Goal: Transaction & Acquisition: Obtain resource

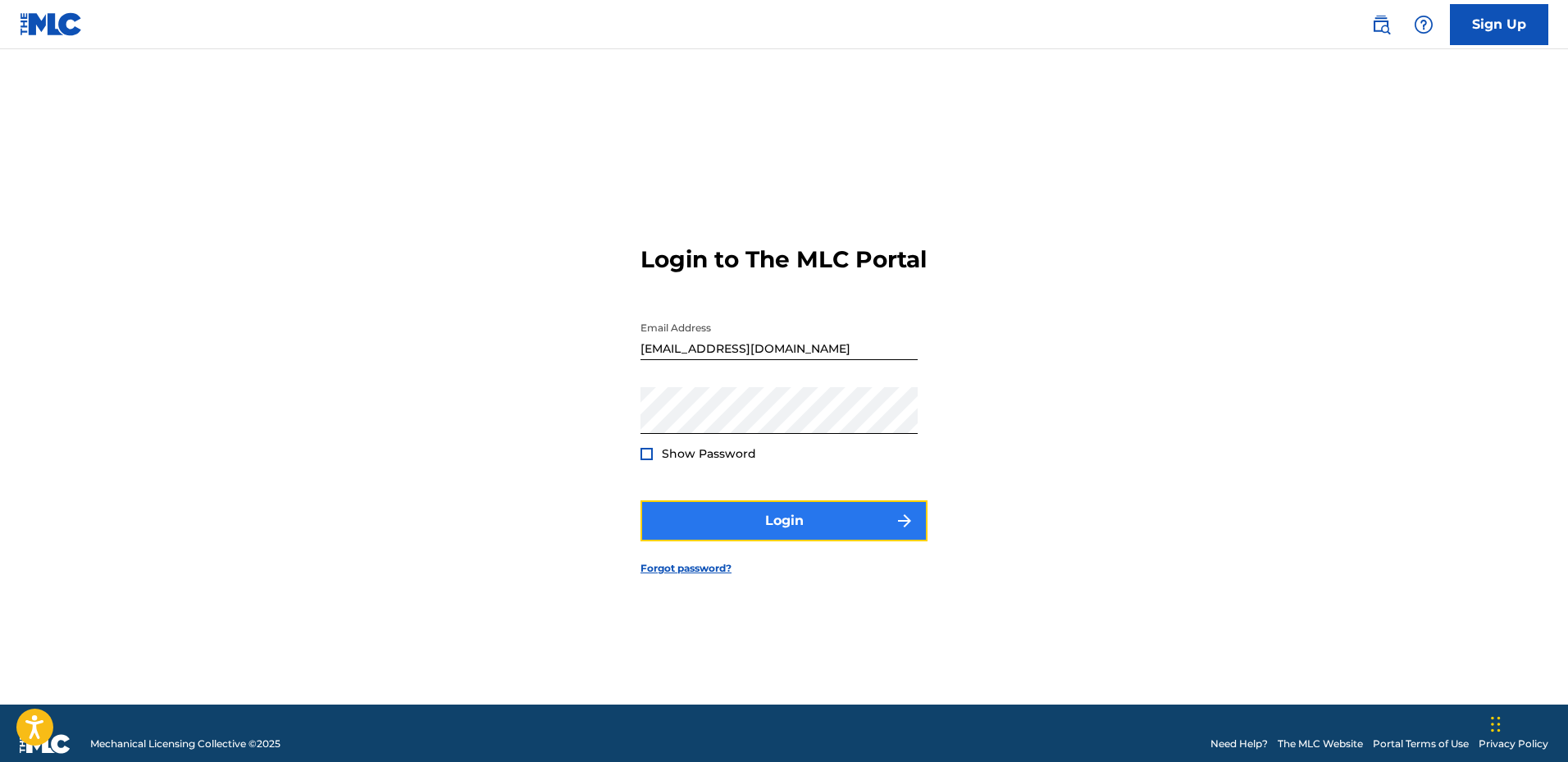
click at [792, 537] on button "Login" at bounding box center [784, 520] width 287 height 41
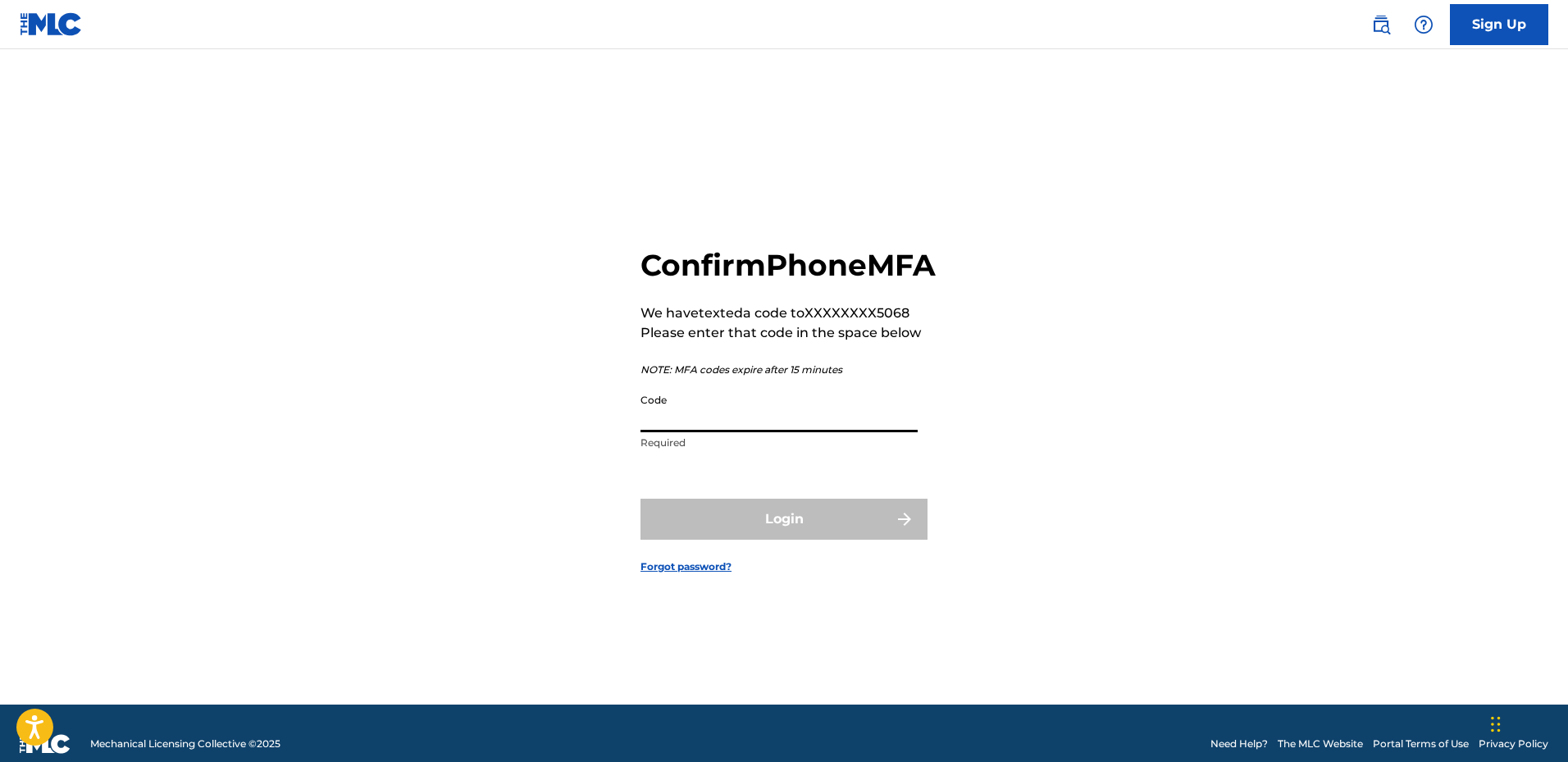
click at [736, 432] on input "Code" at bounding box center [779, 408] width 278 height 47
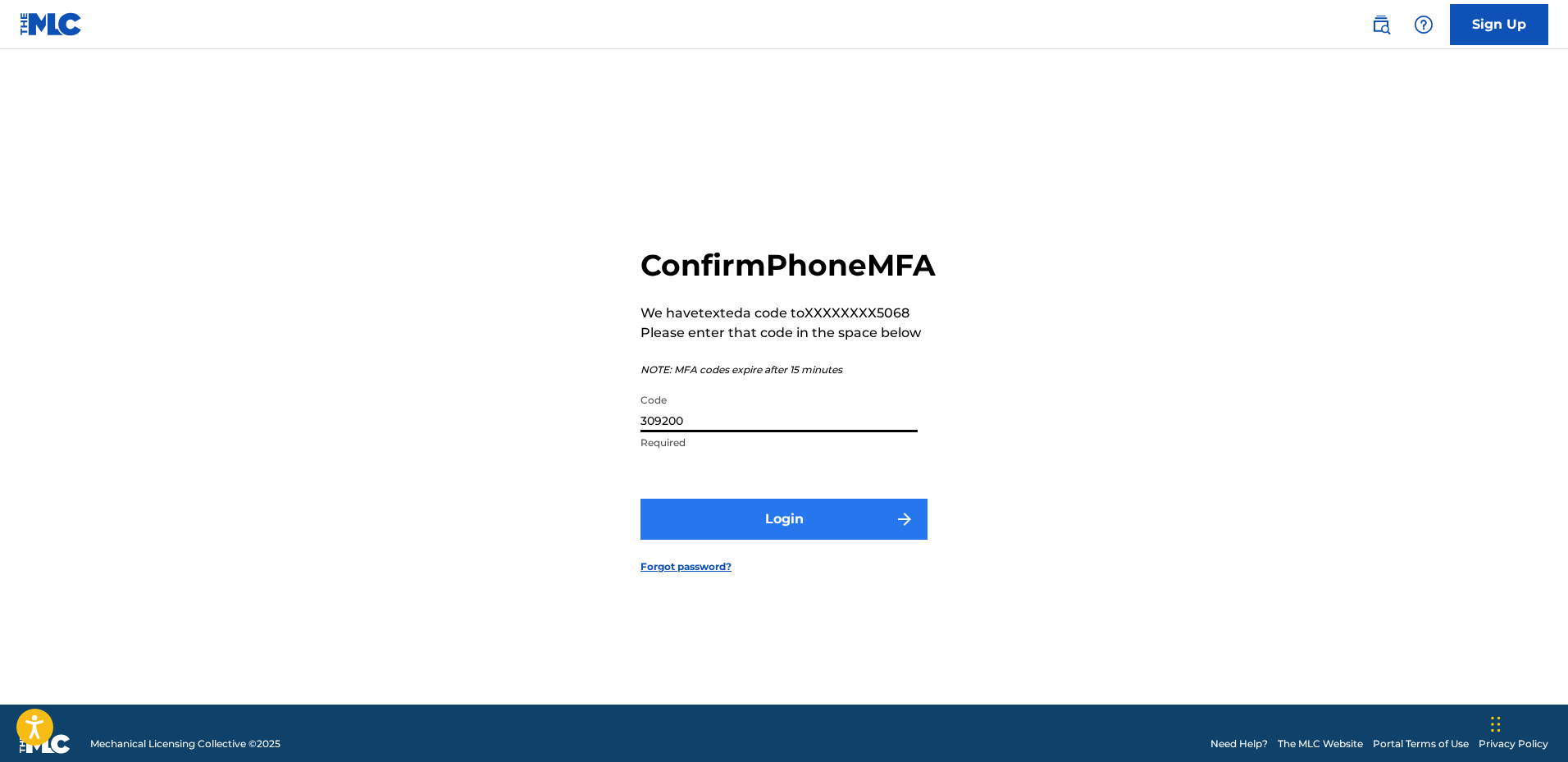
type input "309200"
click at [796, 539] on button "Login" at bounding box center [784, 518] width 287 height 41
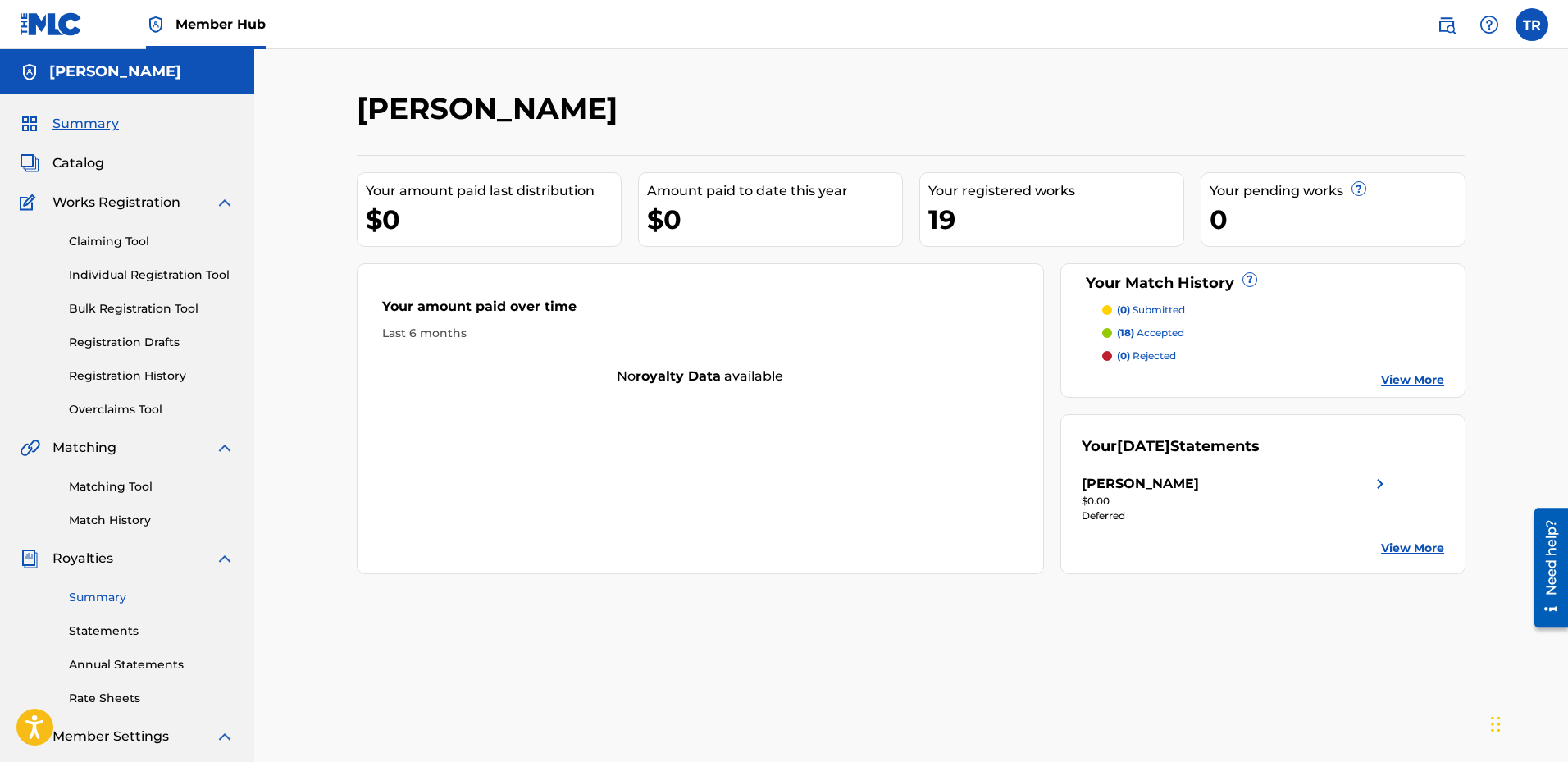
click at [109, 590] on link "Summary" at bounding box center [152, 597] width 166 height 17
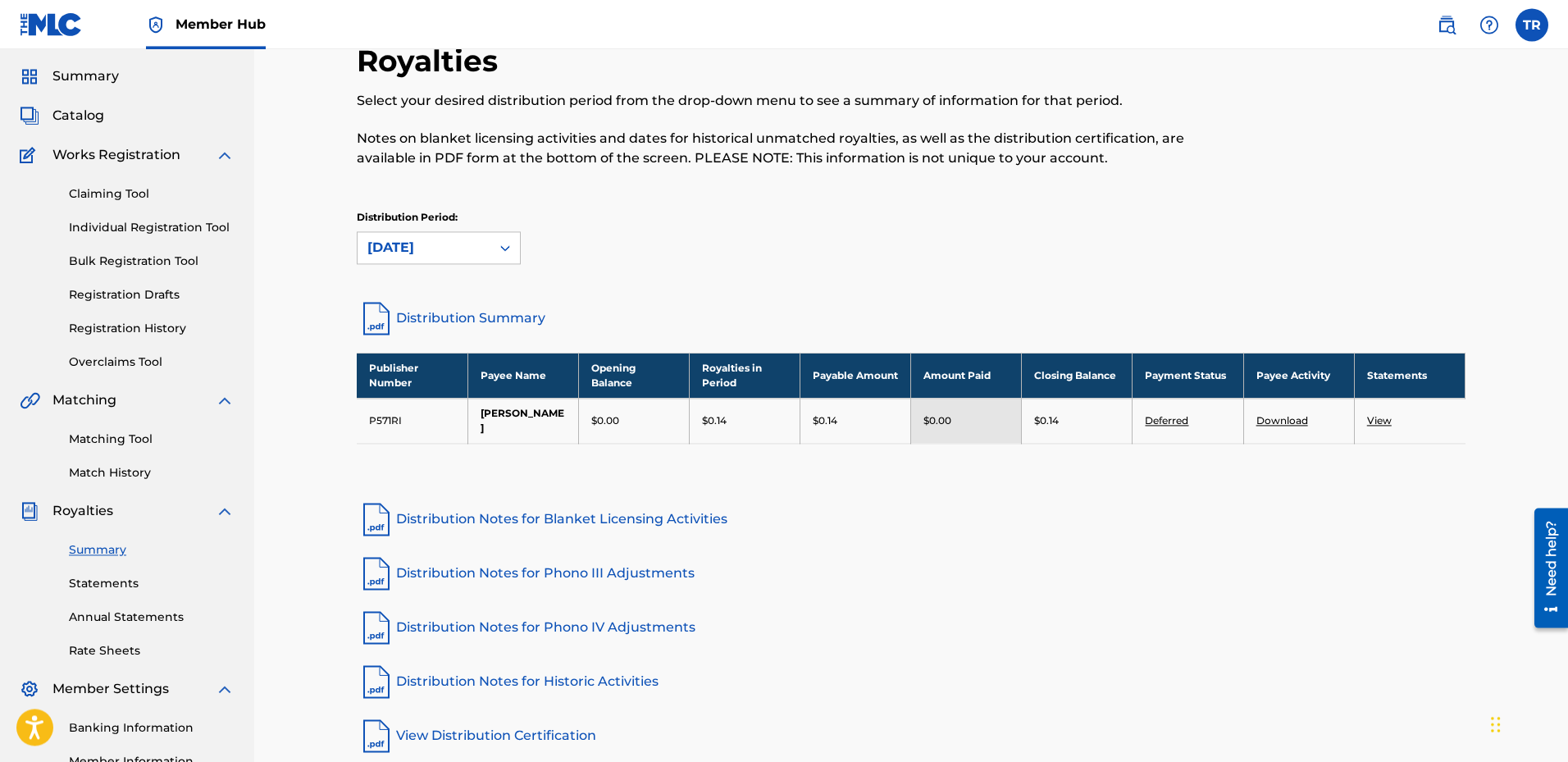
scroll to position [83, 0]
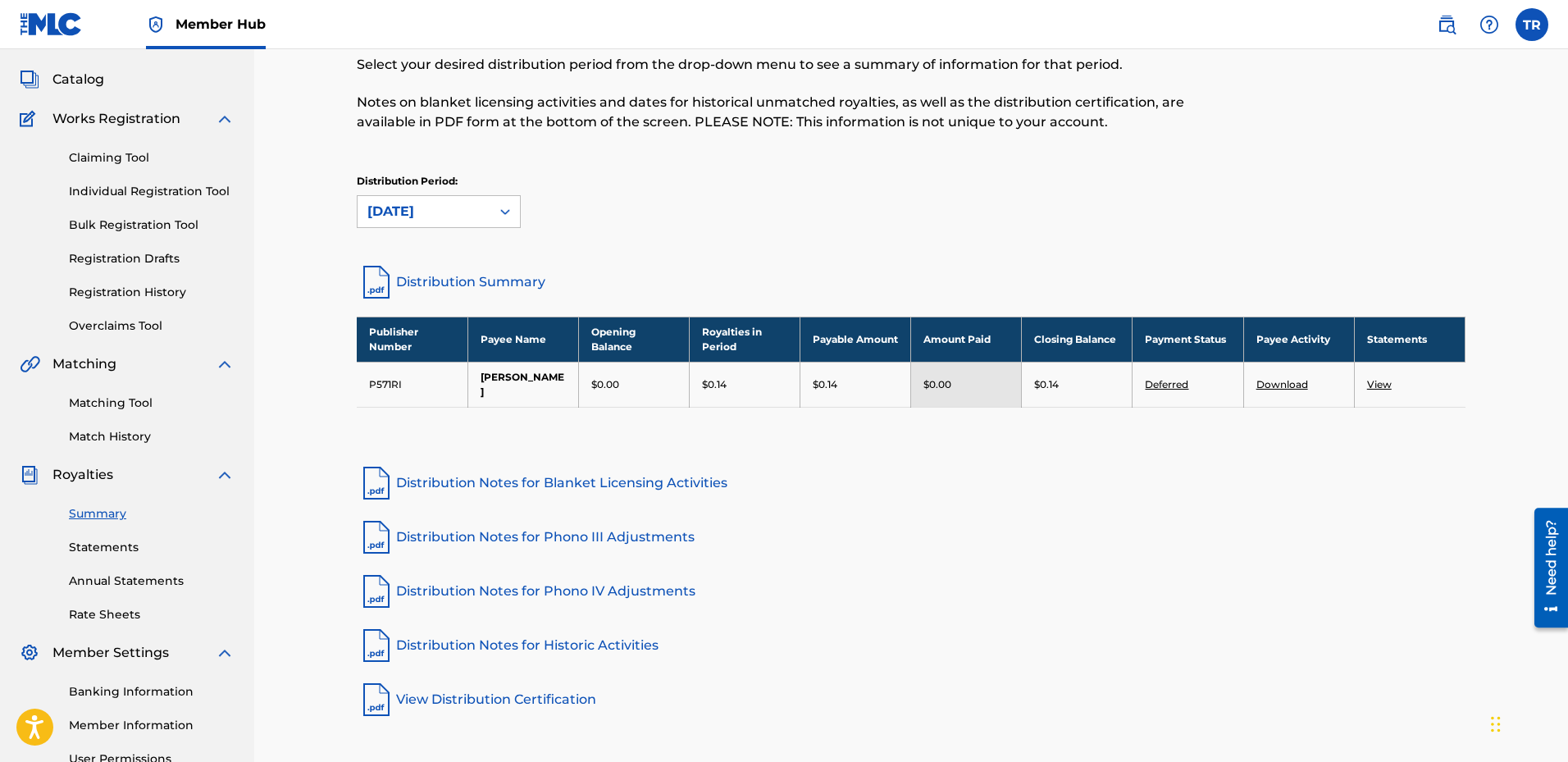
click at [1168, 382] on link "Deferred" at bounding box center [1167, 383] width 44 height 12
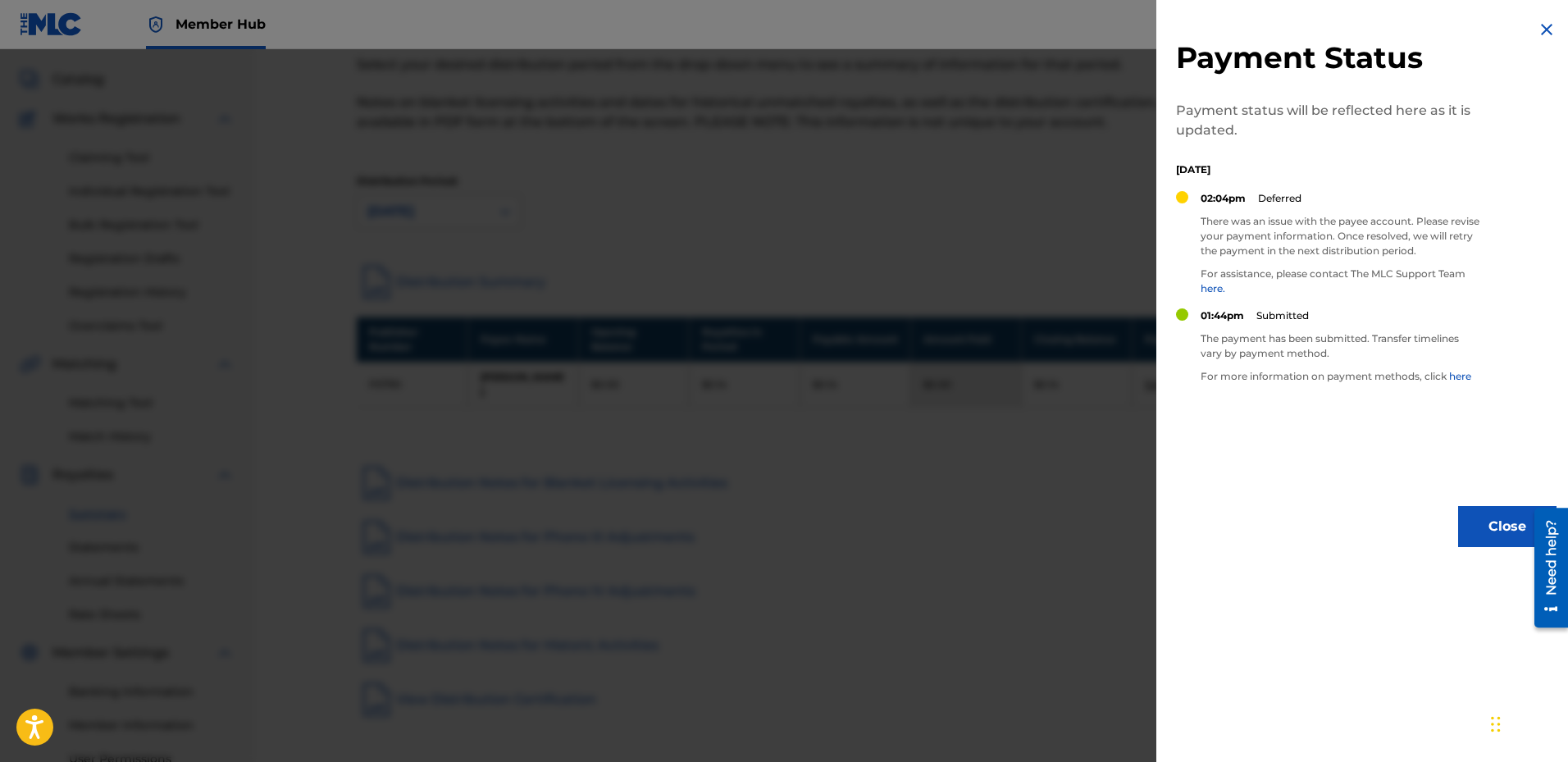
click at [1541, 29] on img at bounding box center [1547, 30] width 20 height 20
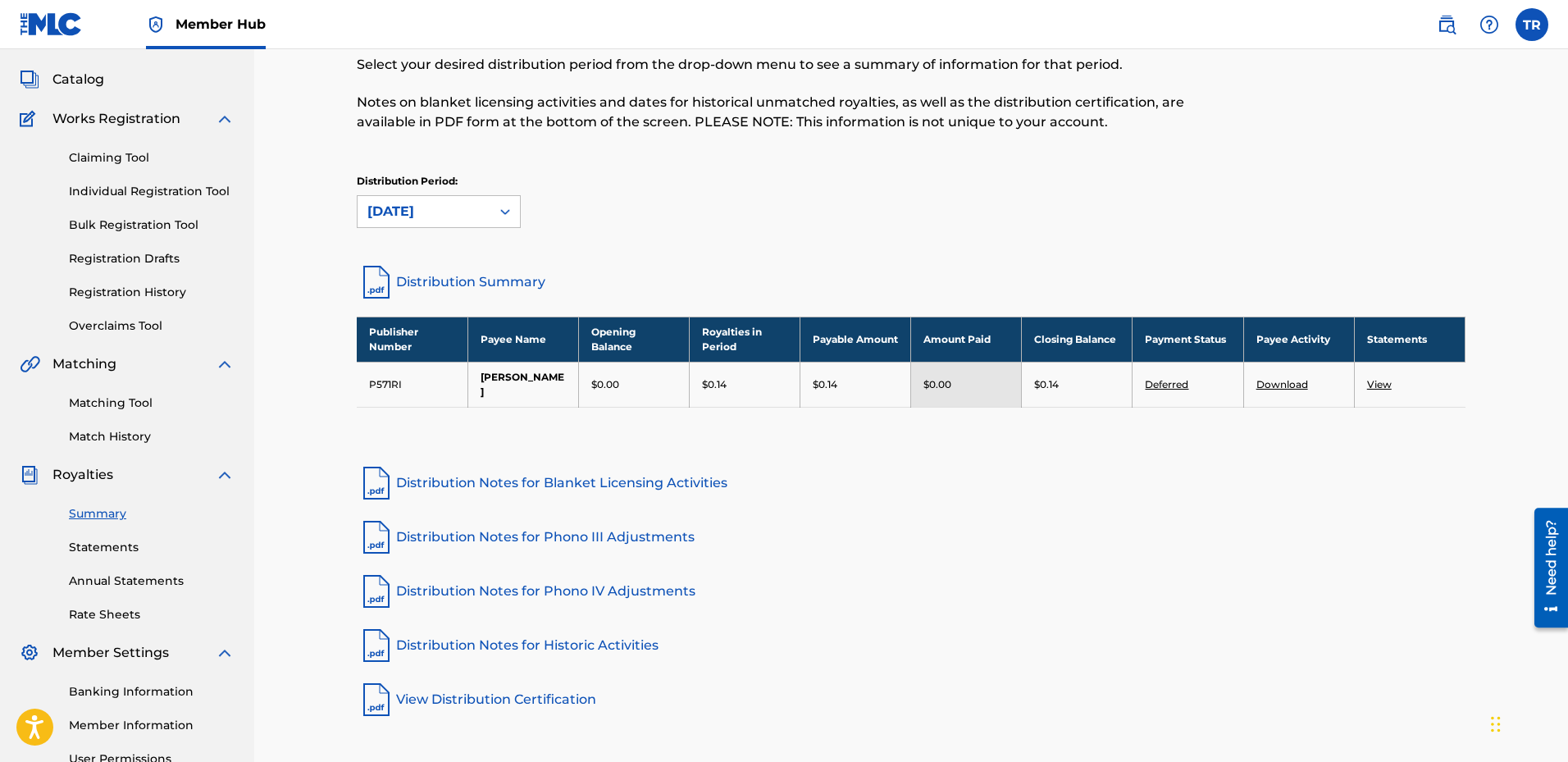
click at [1381, 382] on link "View" at bounding box center [1379, 383] width 25 height 12
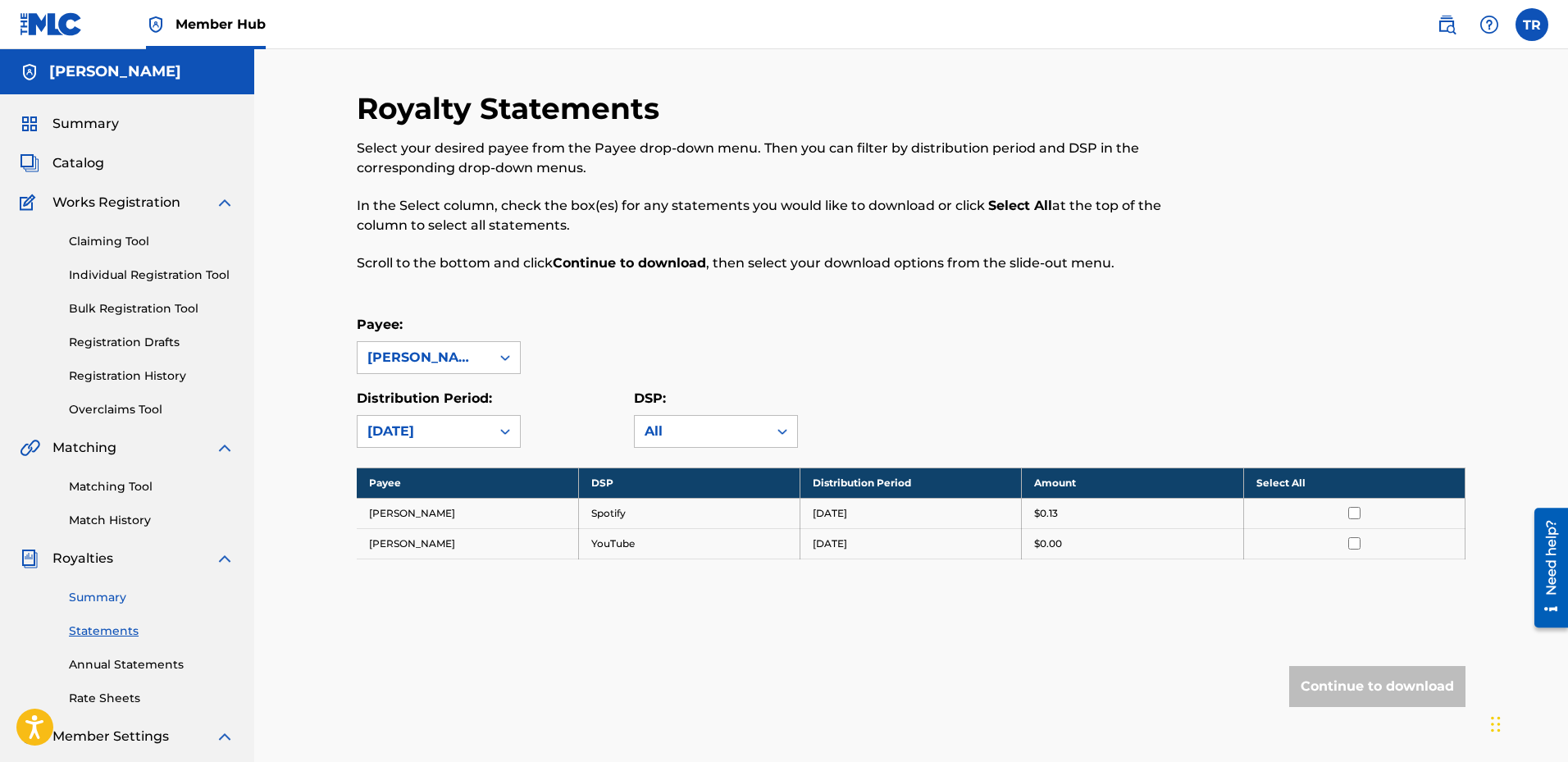
click at [99, 599] on link "Summary" at bounding box center [152, 597] width 166 height 17
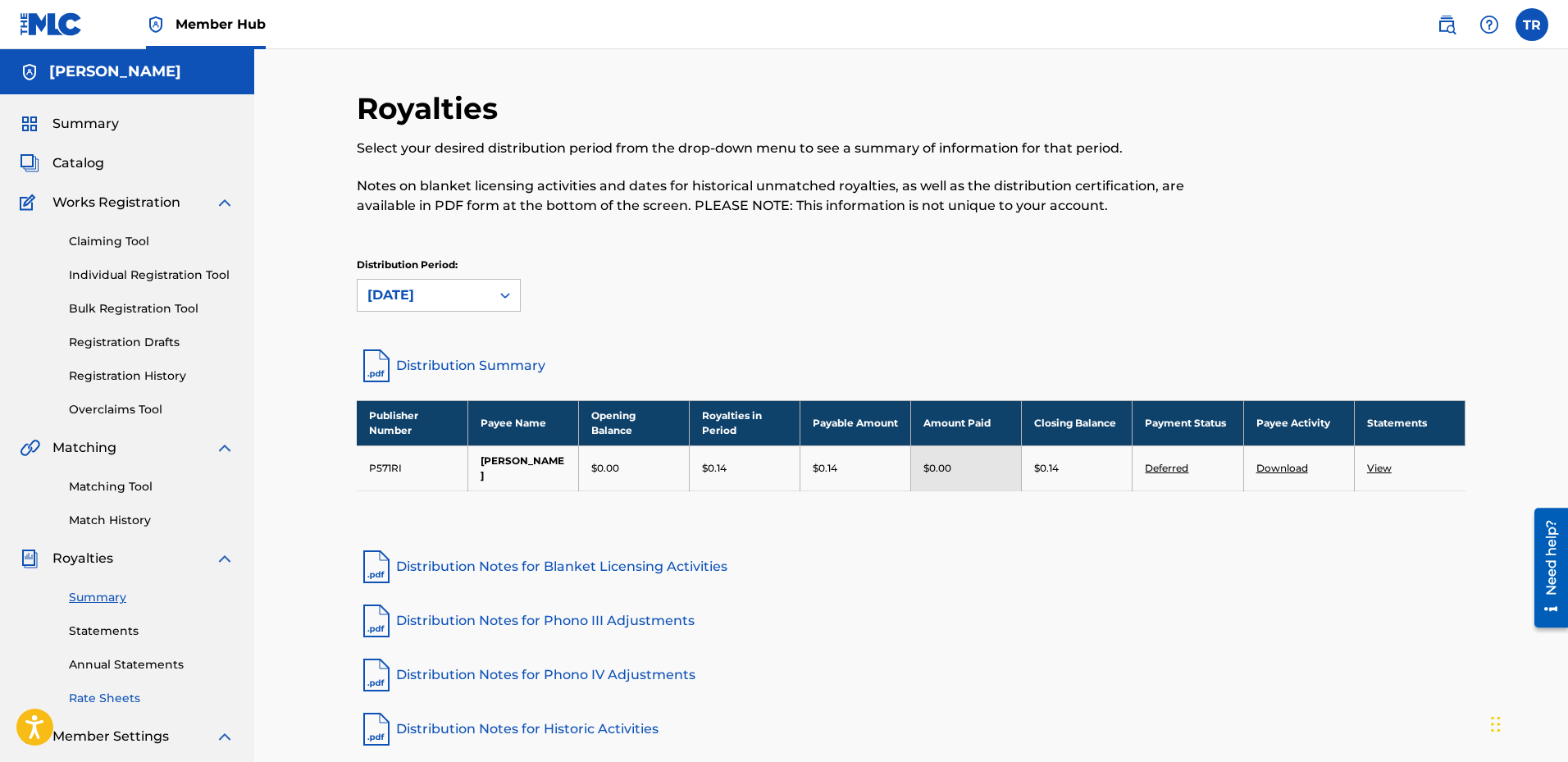
click at [121, 697] on link "Rate Sheets" at bounding box center [152, 698] width 166 height 17
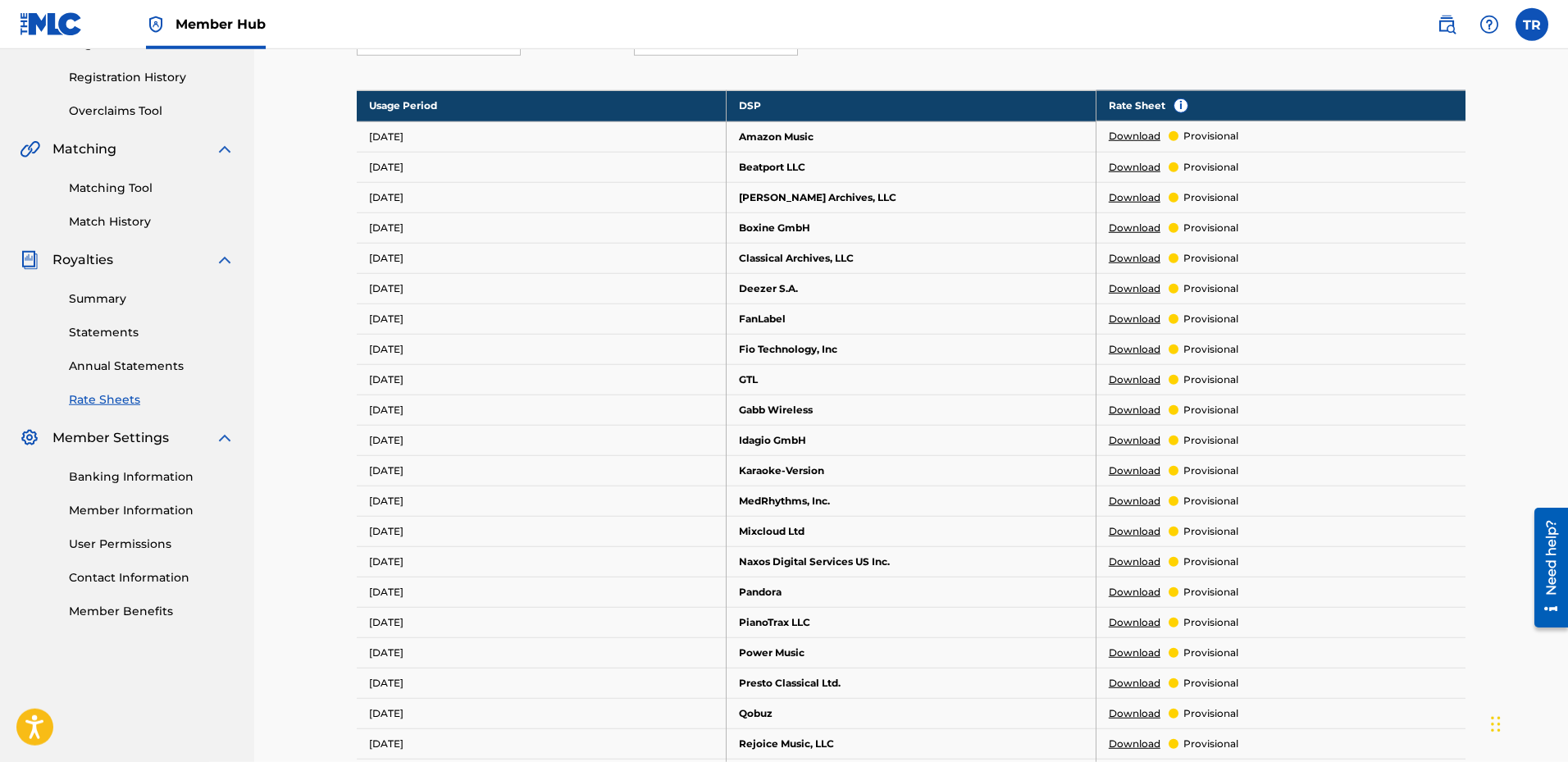
scroll to position [167, 0]
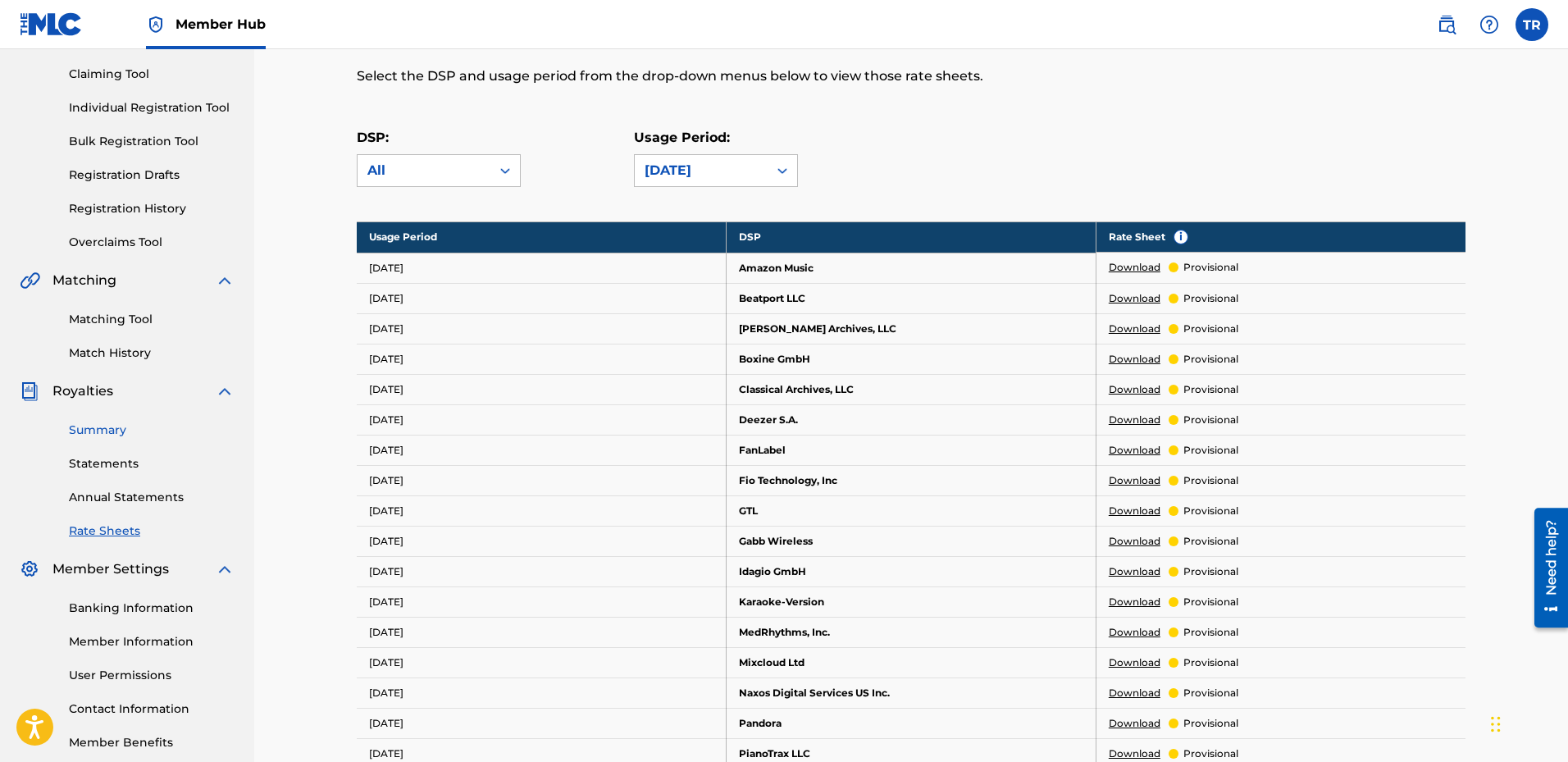
click at [88, 433] on link "Summary" at bounding box center [152, 429] width 166 height 17
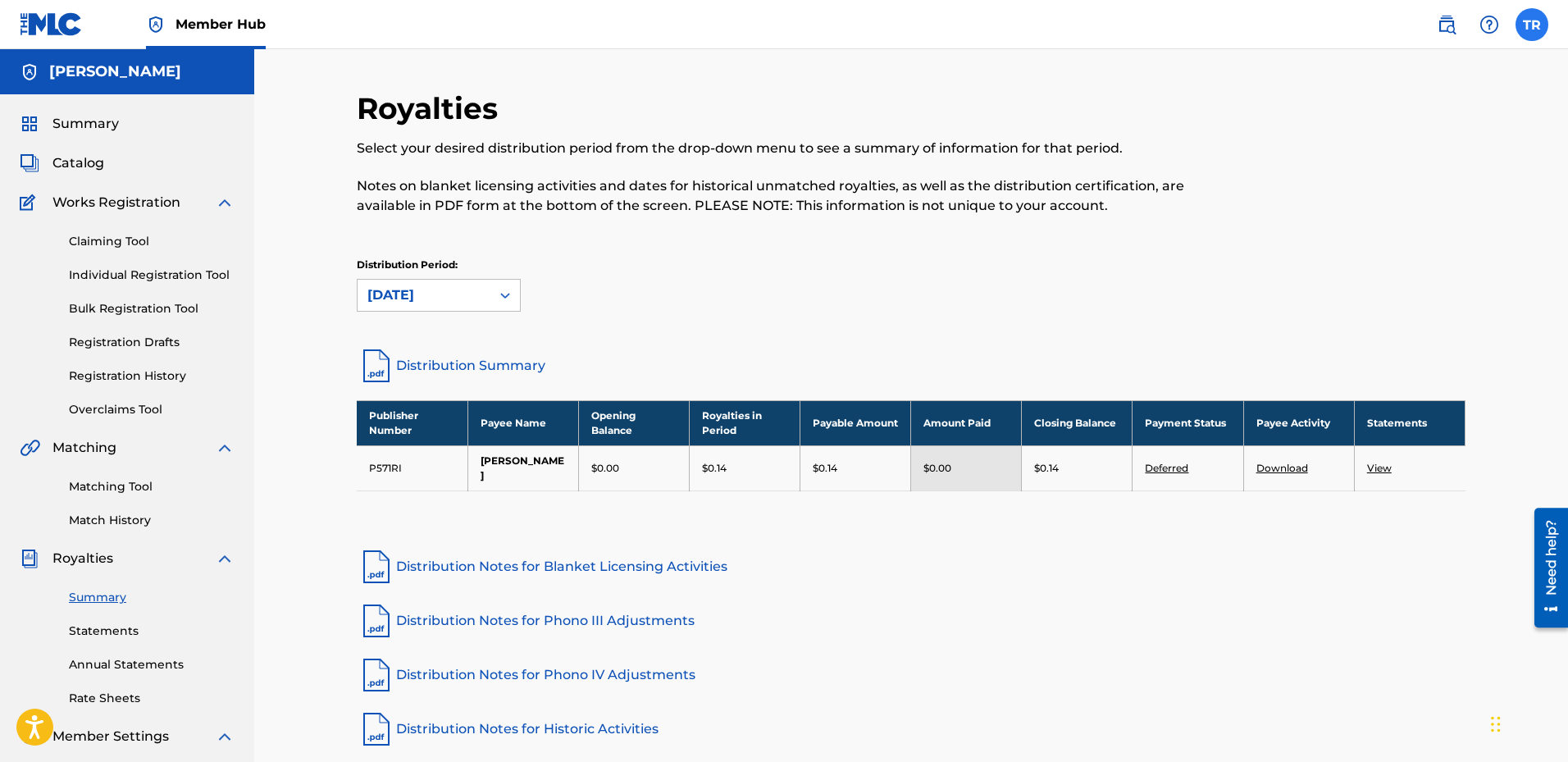
click at [1529, 17] on label at bounding box center [1531, 24] width 33 height 33
click at [1532, 25] on input "TR [PERSON_NAME] [EMAIL_ADDRESS][DOMAIN_NAME] Notification Preferences Profile …" at bounding box center [1532, 25] width 0 height 0
click at [1367, 231] on p "Log out" at bounding box center [1373, 232] width 39 height 15
click at [1532, 25] on input "TR [PERSON_NAME] [EMAIL_ADDRESS][DOMAIN_NAME] Notification Preferences Profile …" at bounding box center [1532, 25] width 0 height 0
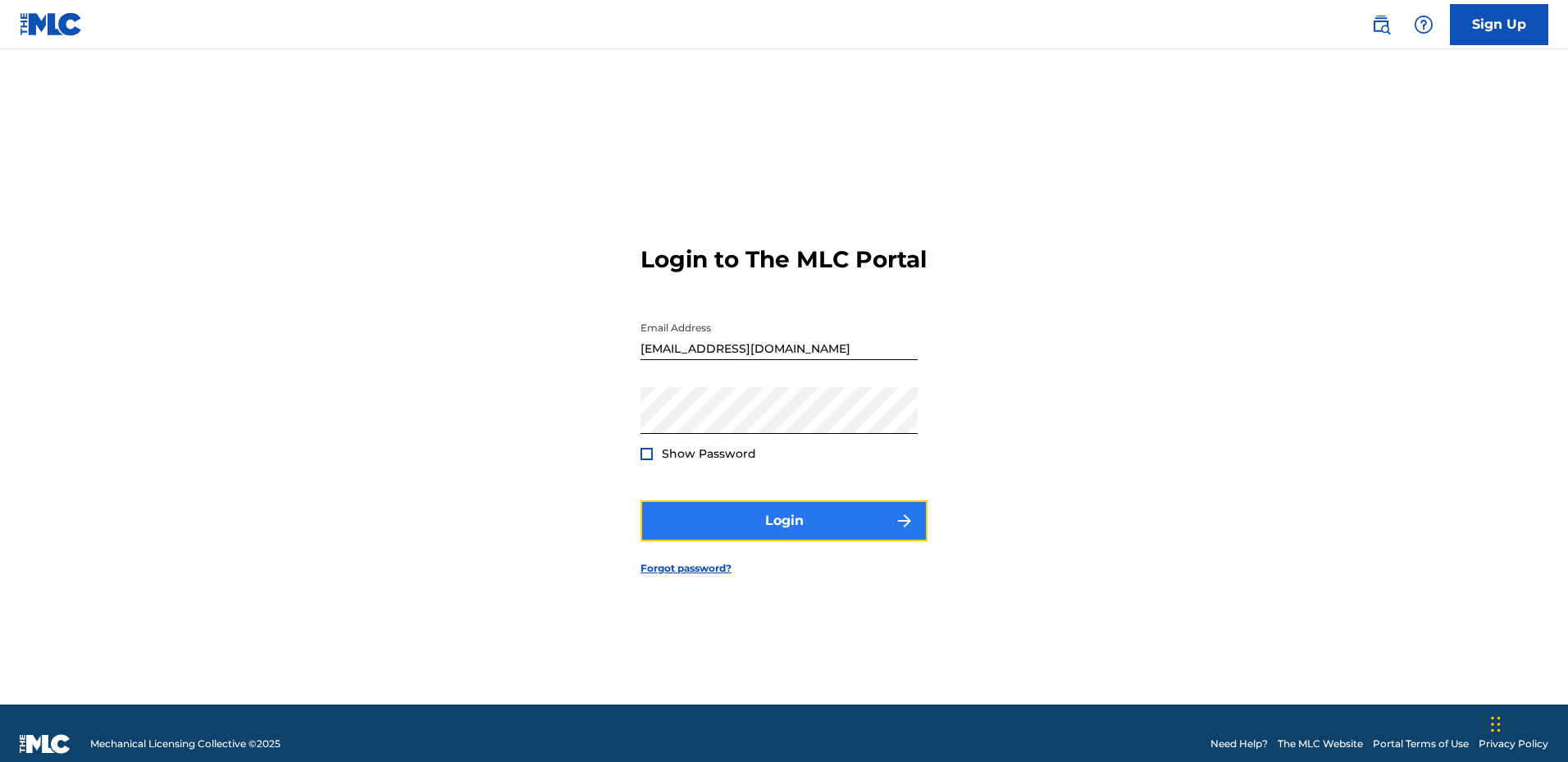
click at [761, 540] on button "Login" at bounding box center [784, 520] width 287 height 41
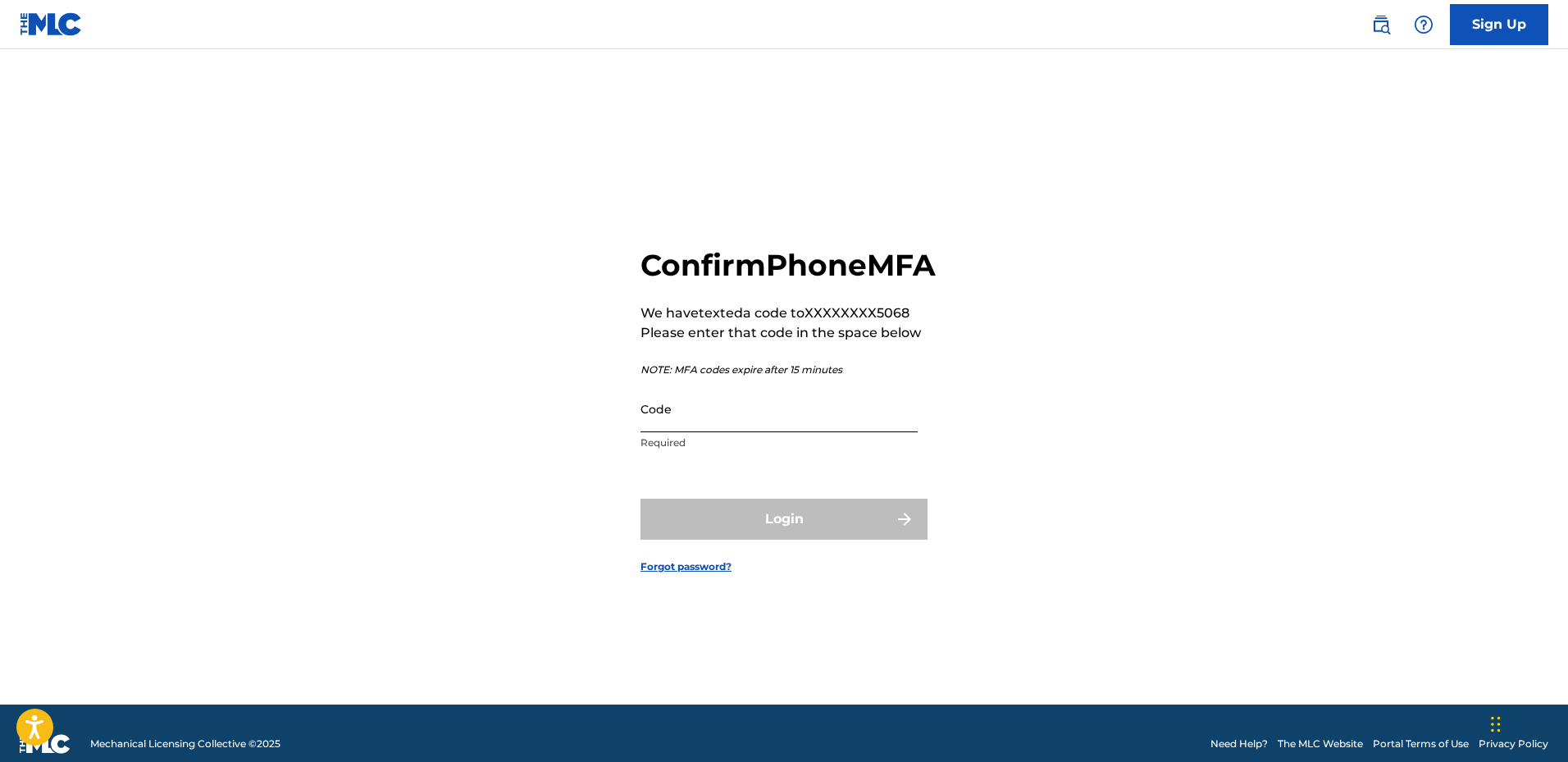
click at [716, 428] on input "Code" at bounding box center [779, 408] width 278 height 47
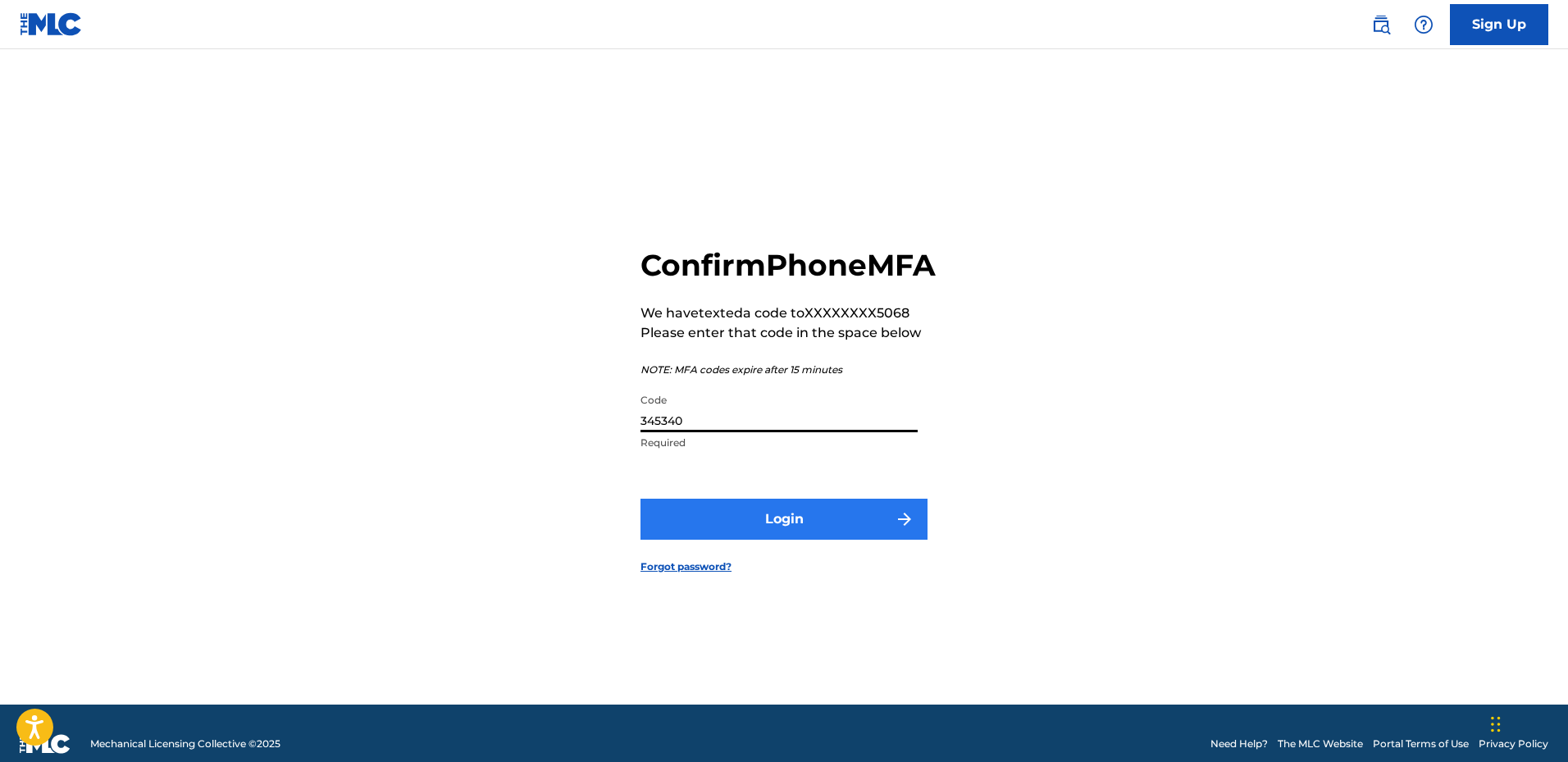
type input "345340"
click at [775, 530] on button "Login" at bounding box center [784, 518] width 287 height 41
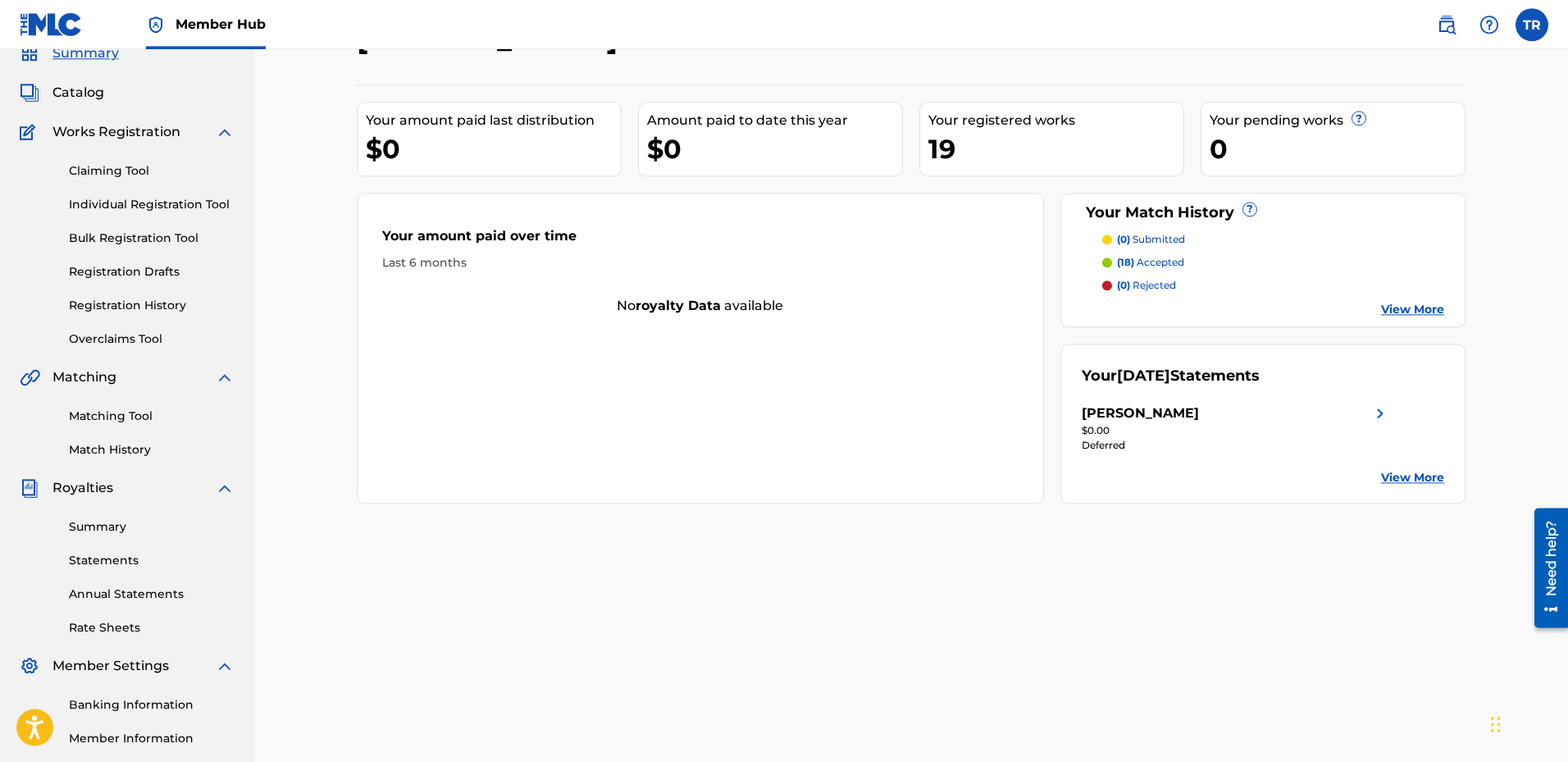
scroll to position [167, 0]
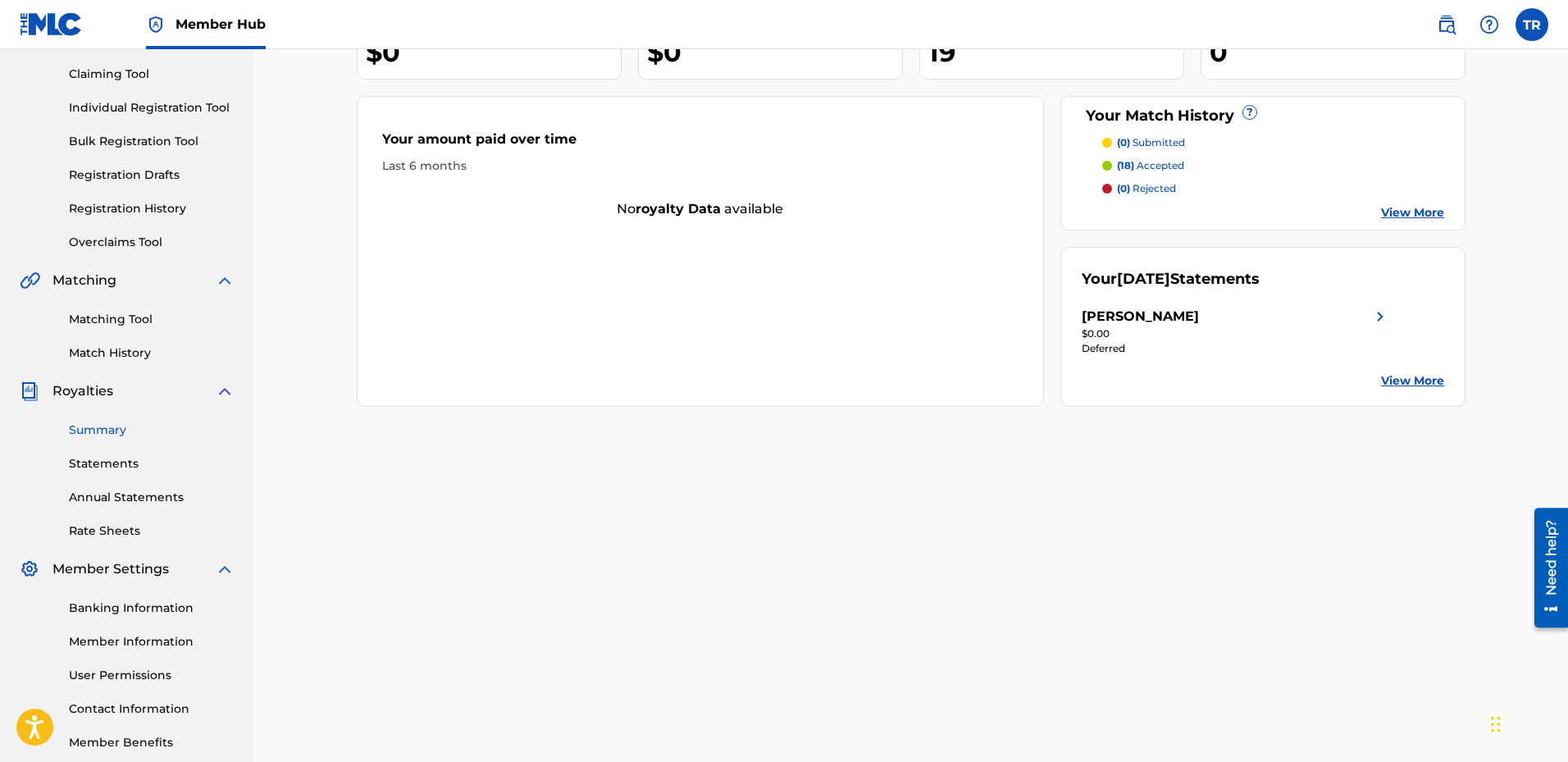
click at [115, 428] on link "Summary" at bounding box center [152, 429] width 166 height 17
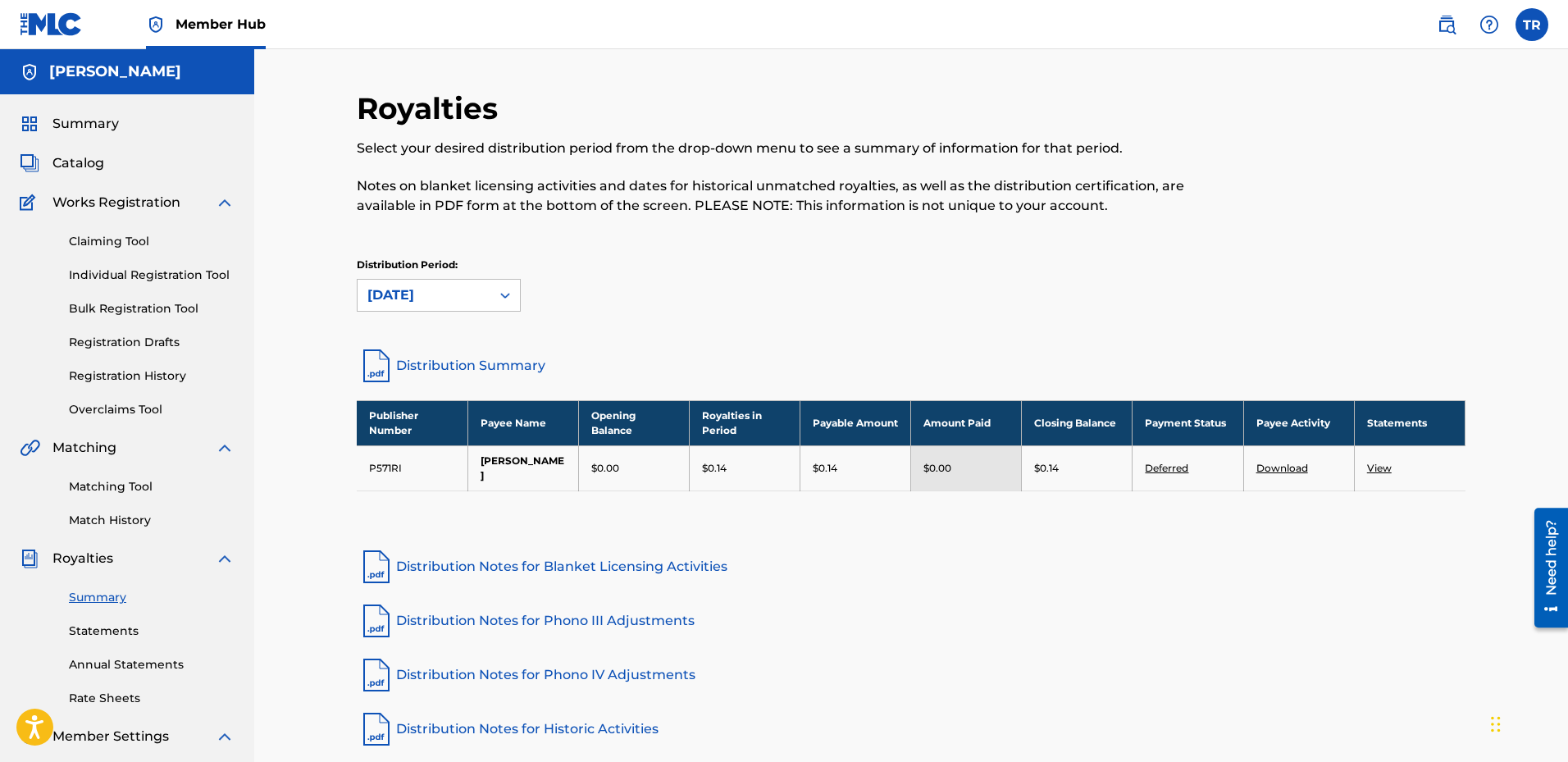
click at [1287, 467] on link "Download" at bounding box center [1283, 468] width 52 height 12
click at [1381, 468] on link "View" at bounding box center [1379, 468] width 25 height 12
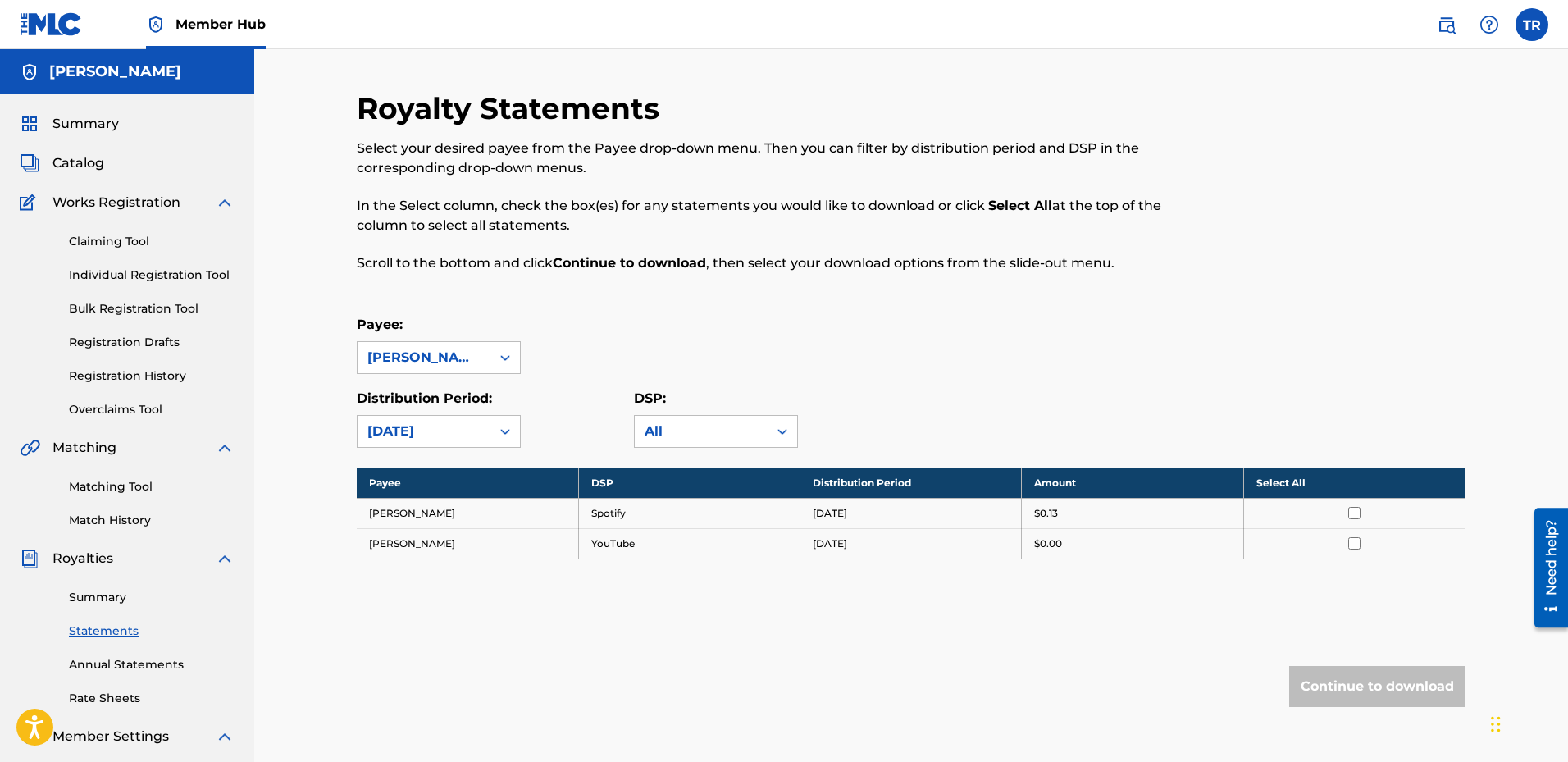
click at [1352, 546] on input "checkbox" at bounding box center [1354, 543] width 12 height 12
click at [1348, 685] on button "Continue to download" at bounding box center [1378, 686] width 176 height 41
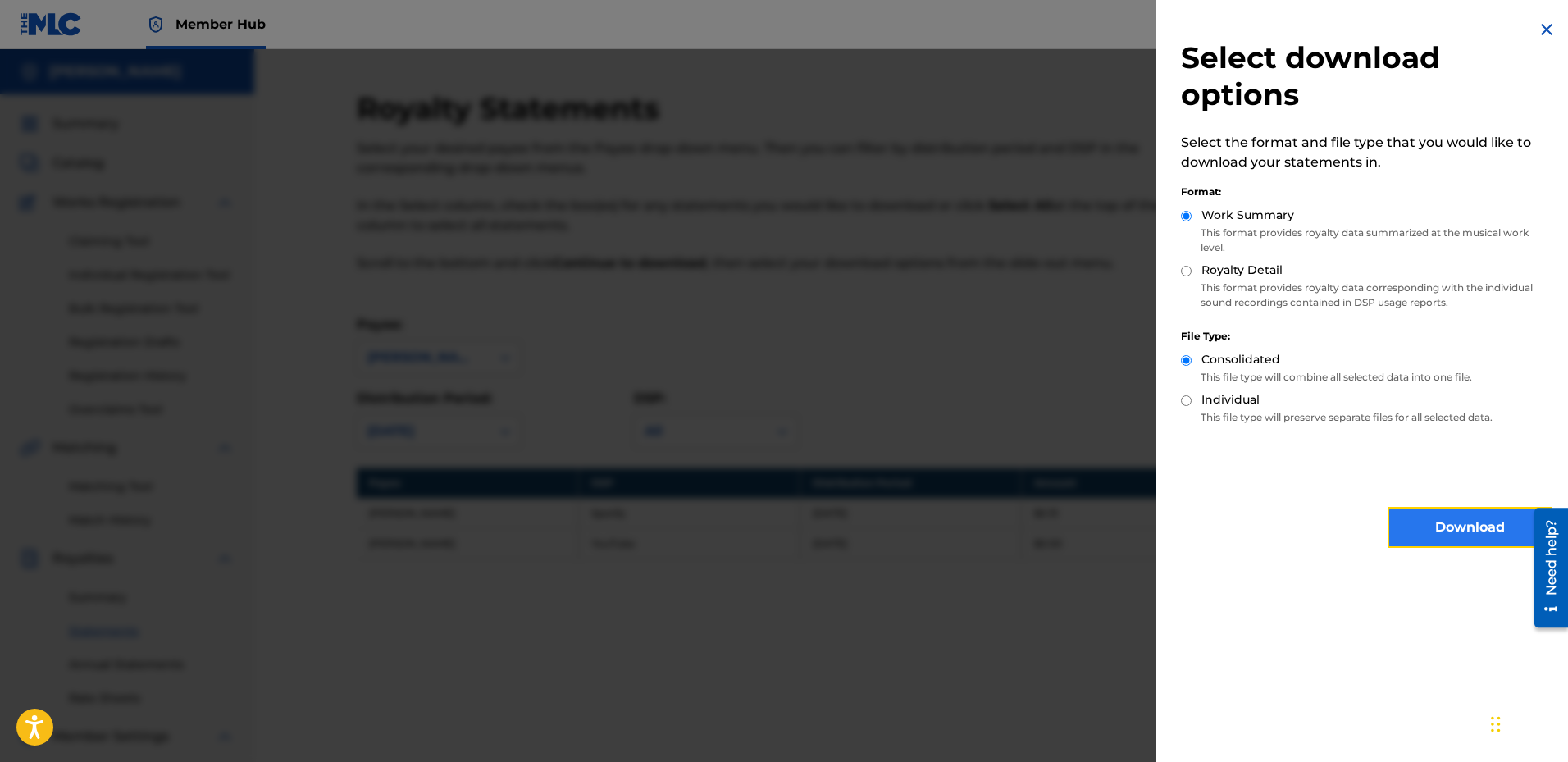
click at [1487, 525] on button "Download" at bounding box center [1469, 526] width 164 height 41
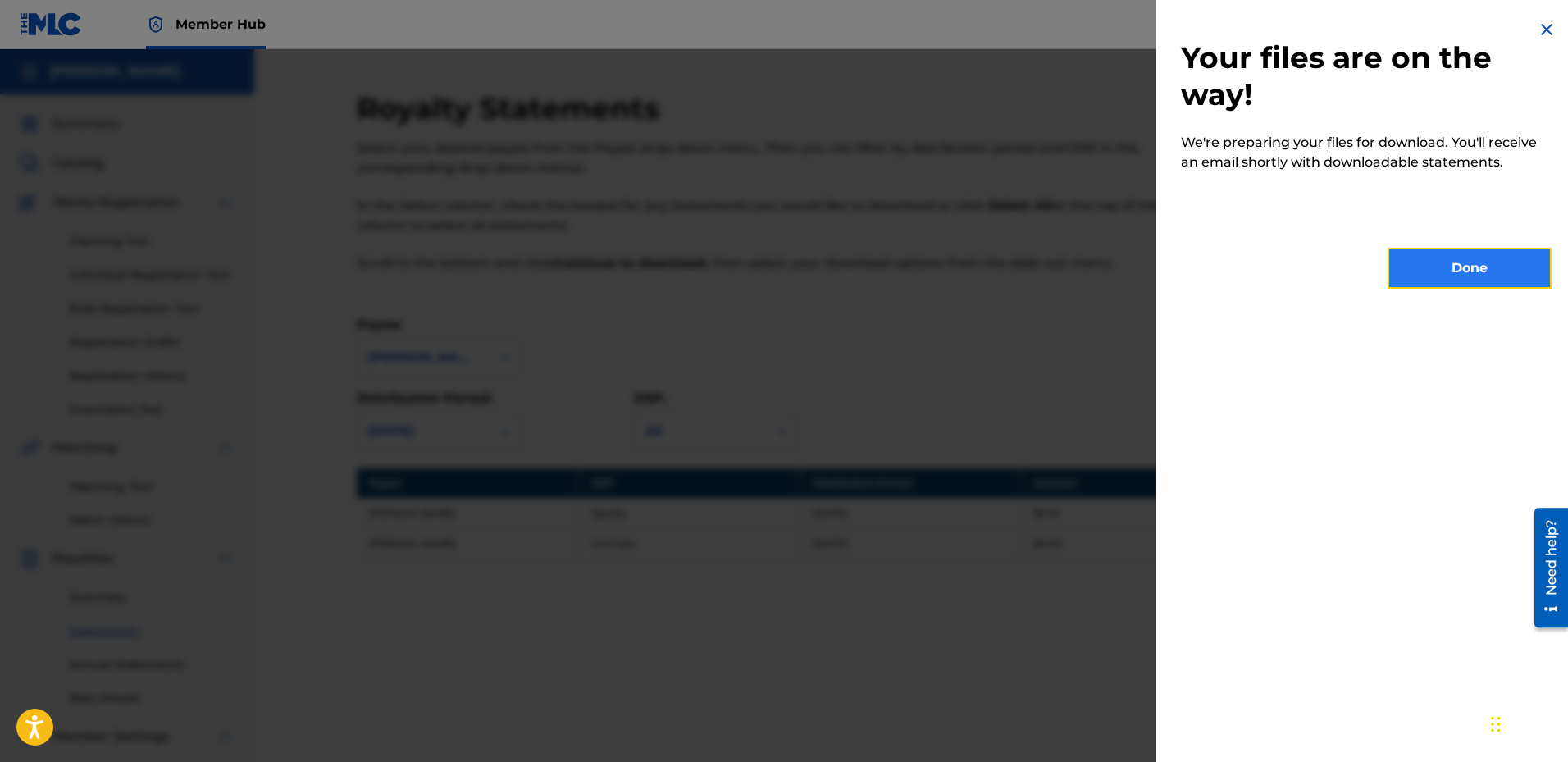
click at [1445, 258] on button "Done" at bounding box center [1469, 268] width 164 height 41
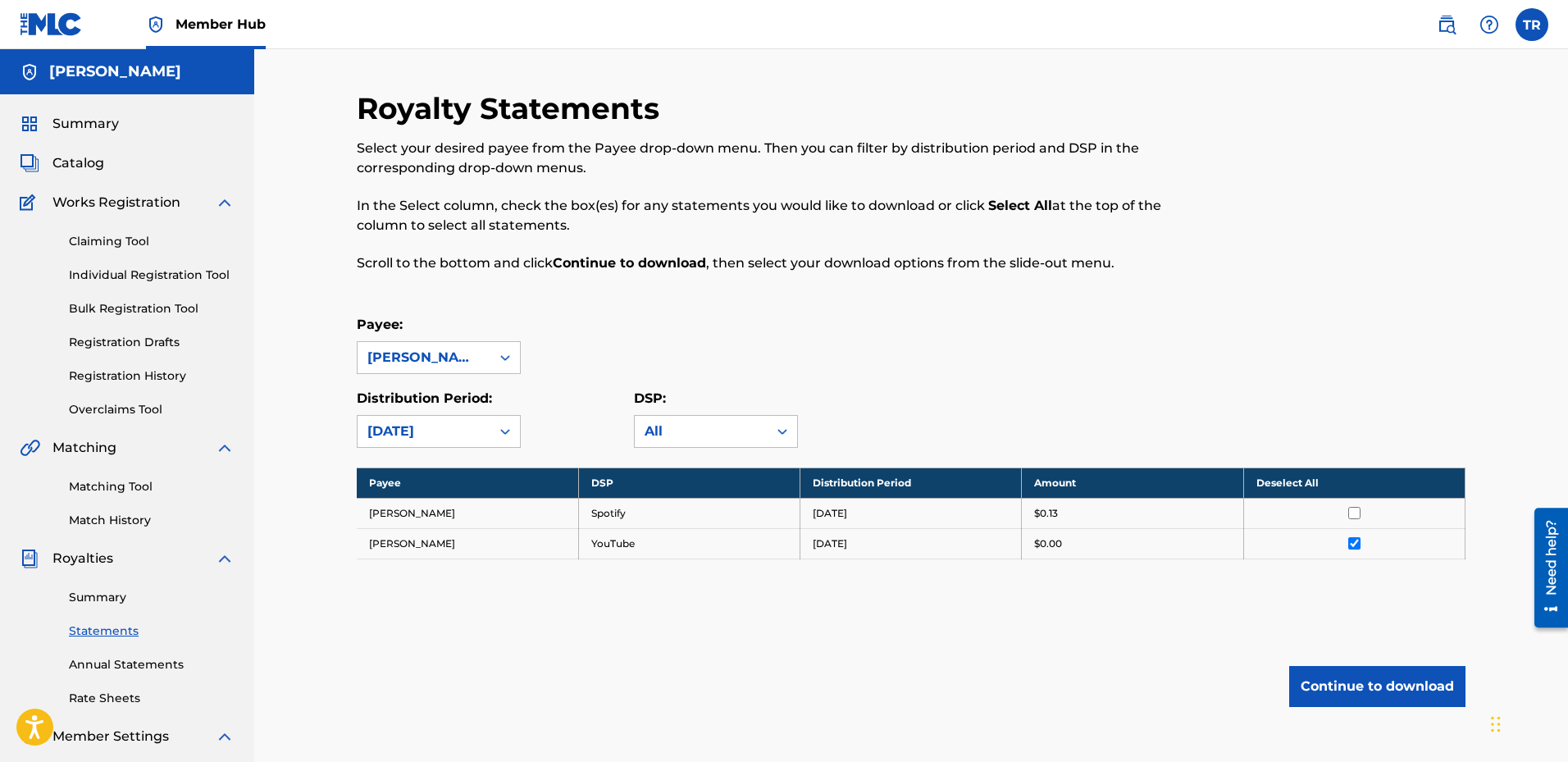
click at [1351, 544] on input "checkbox" at bounding box center [1354, 543] width 12 height 12
click at [1357, 515] on input "checkbox" at bounding box center [1354, 512] width 12 height 12
click at [1372, 678] on button "Continue to download" at bounding box center [1378, 686] width 176 height 41
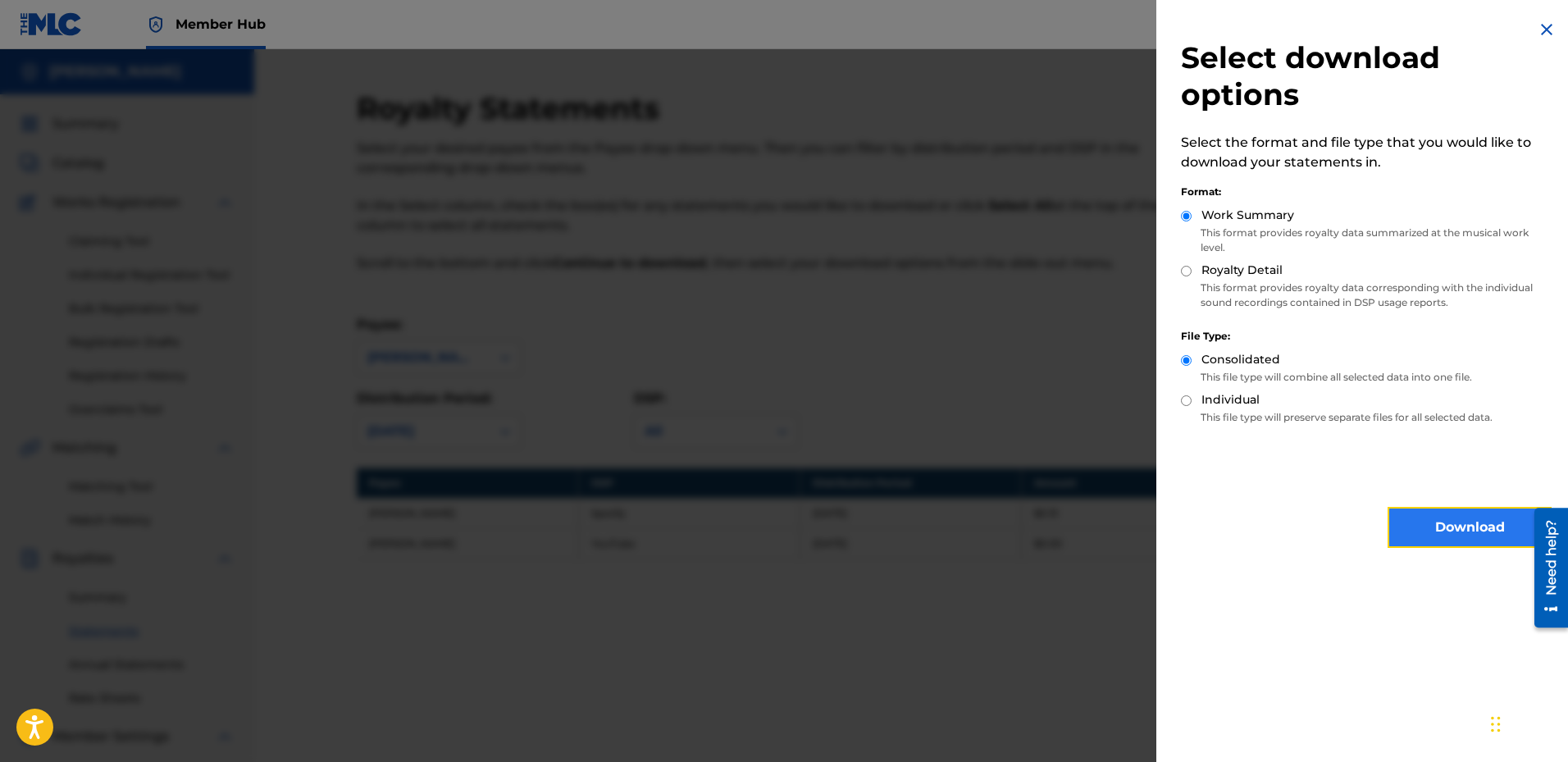
click at [1439, 527] on button "Download" at bounding box center [1469, 526] width 164 height 41
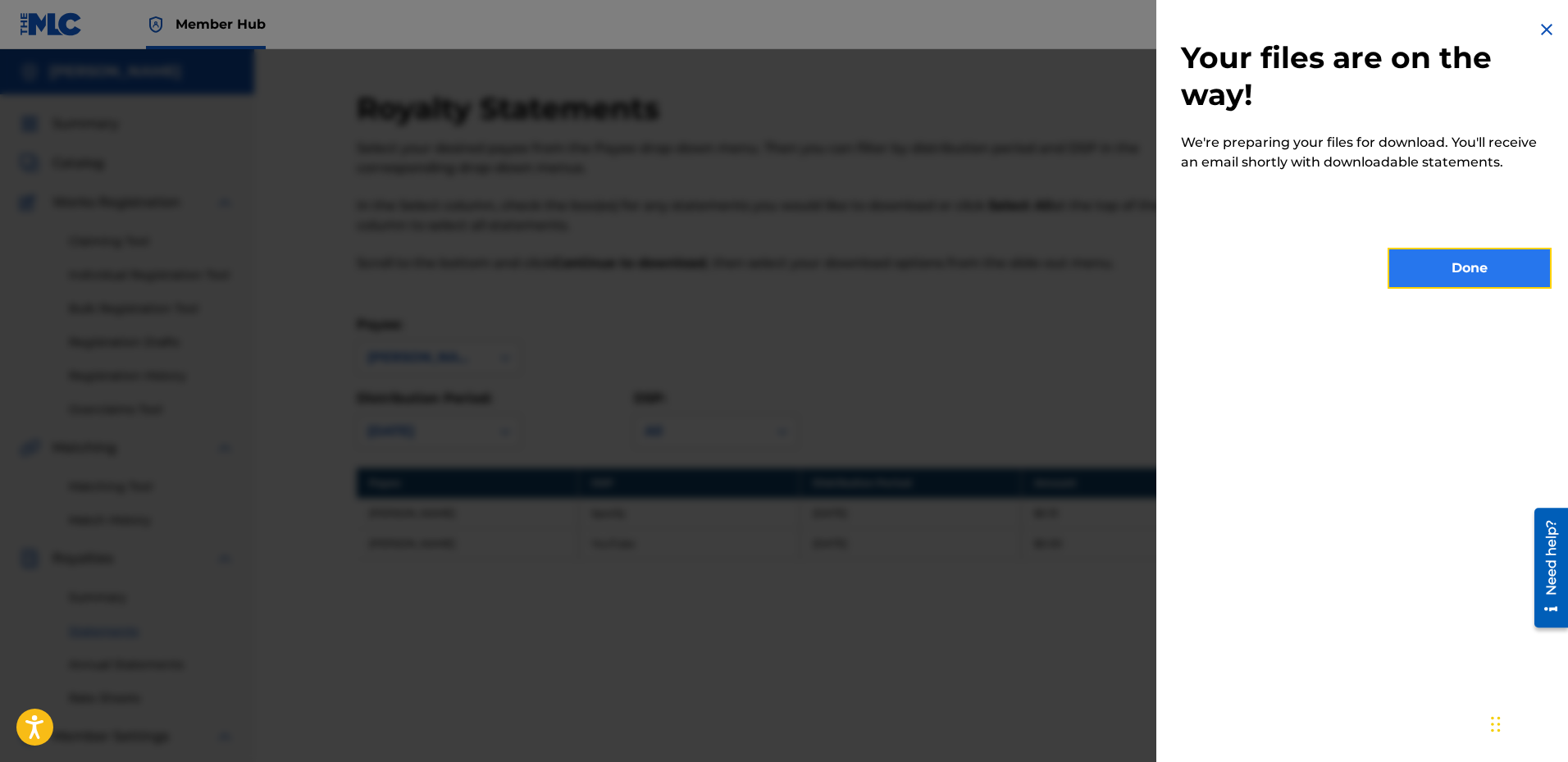
click at [1449, 272] on button "Done" at bounding box center [1469, 268] width 164 height 41
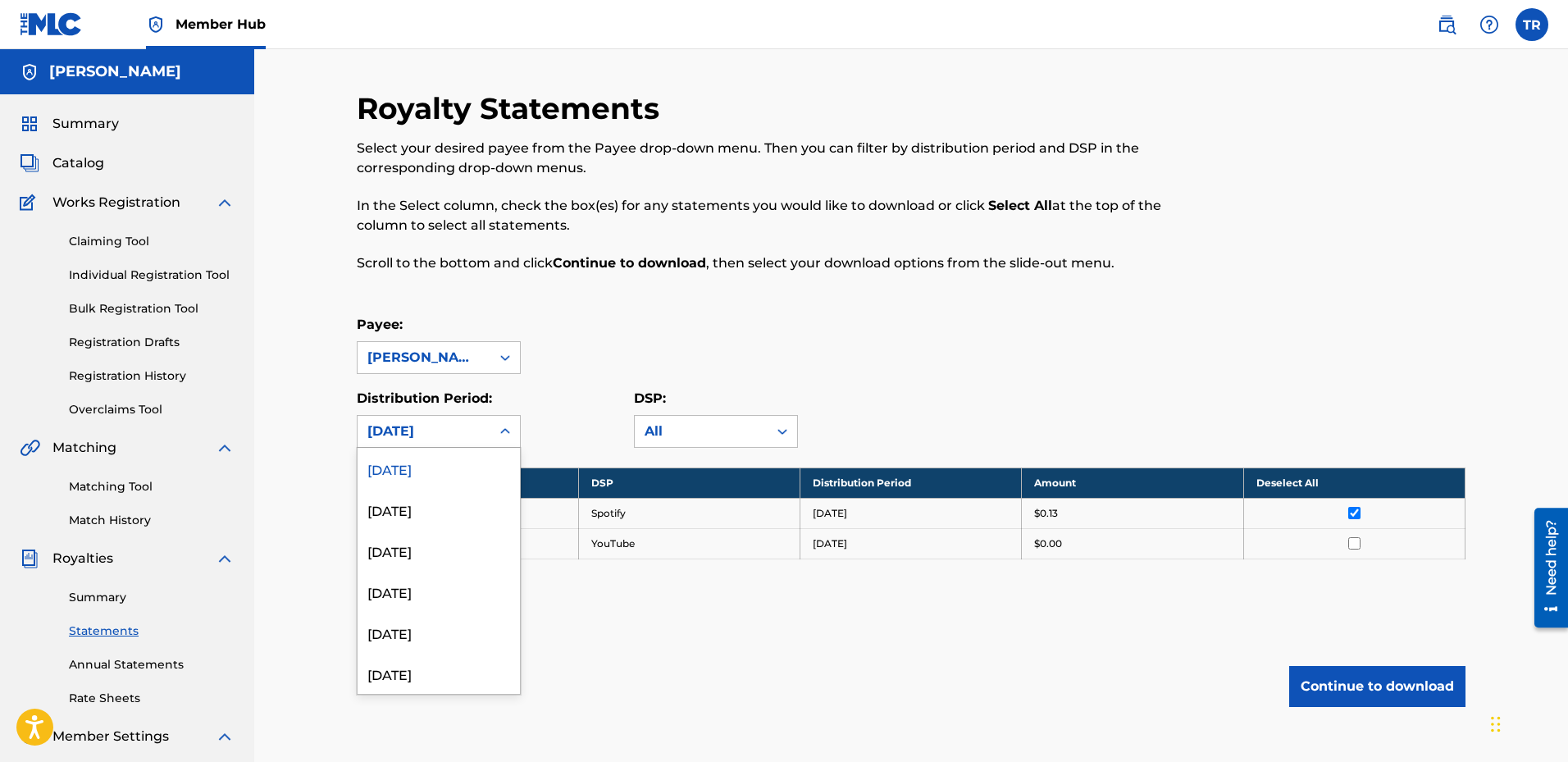
click at [508, 428] on icon at bounding box center [504, 431] width 17 height 17
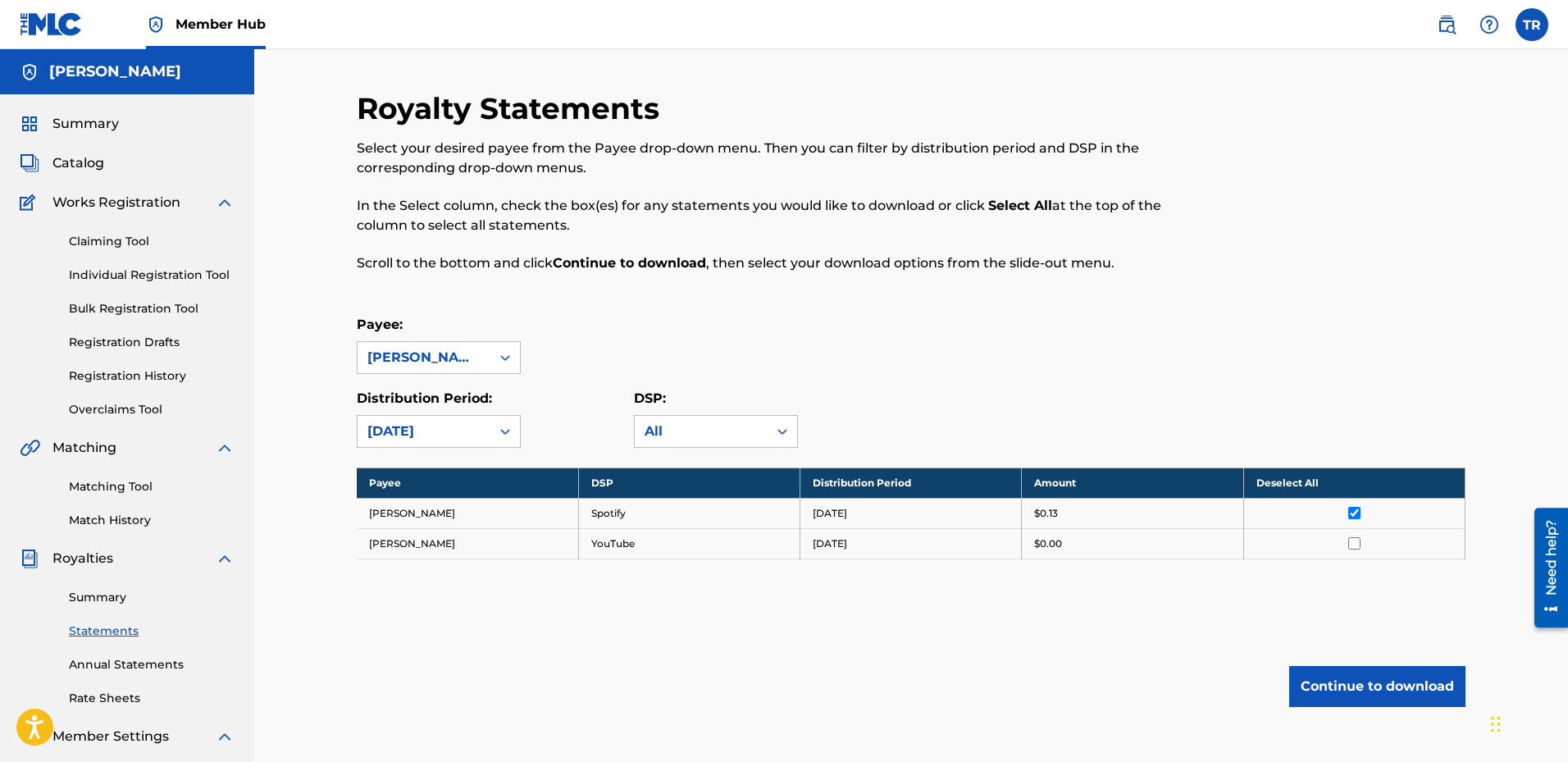
click at [508, 428] on icon at bounding box center [504, 431] width 17 height 17
click at [765, 338] on div "Payee: Thomas Robinson" at bounding box center [911, 345] width 1109 height 59
click at [99, 163] on span "Catalog" at bounding box center [78, 163] width 52 height 20
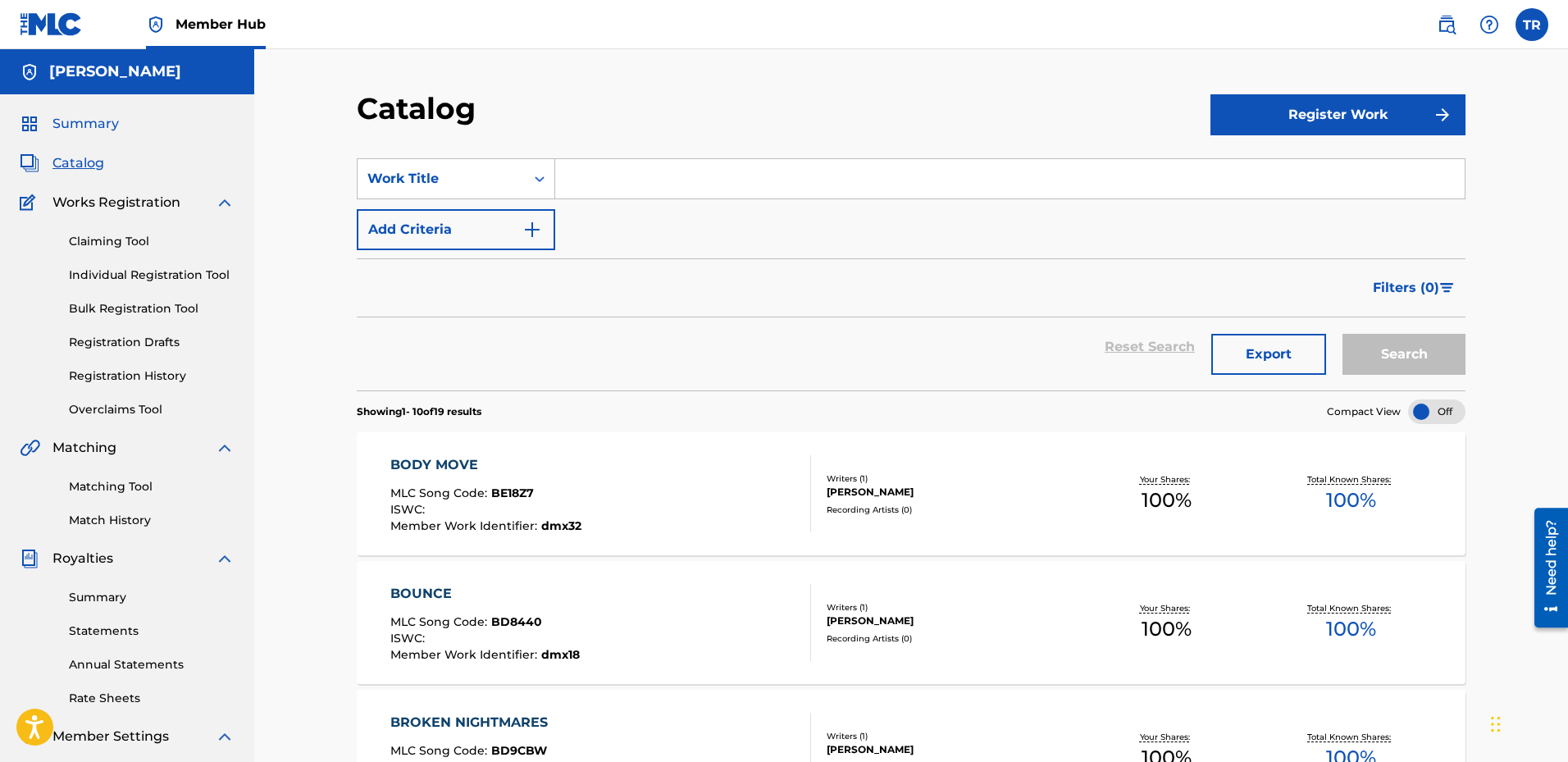
click at [83, 121] on span "Summary" at bounding box center [85, 124] width 66 height 20
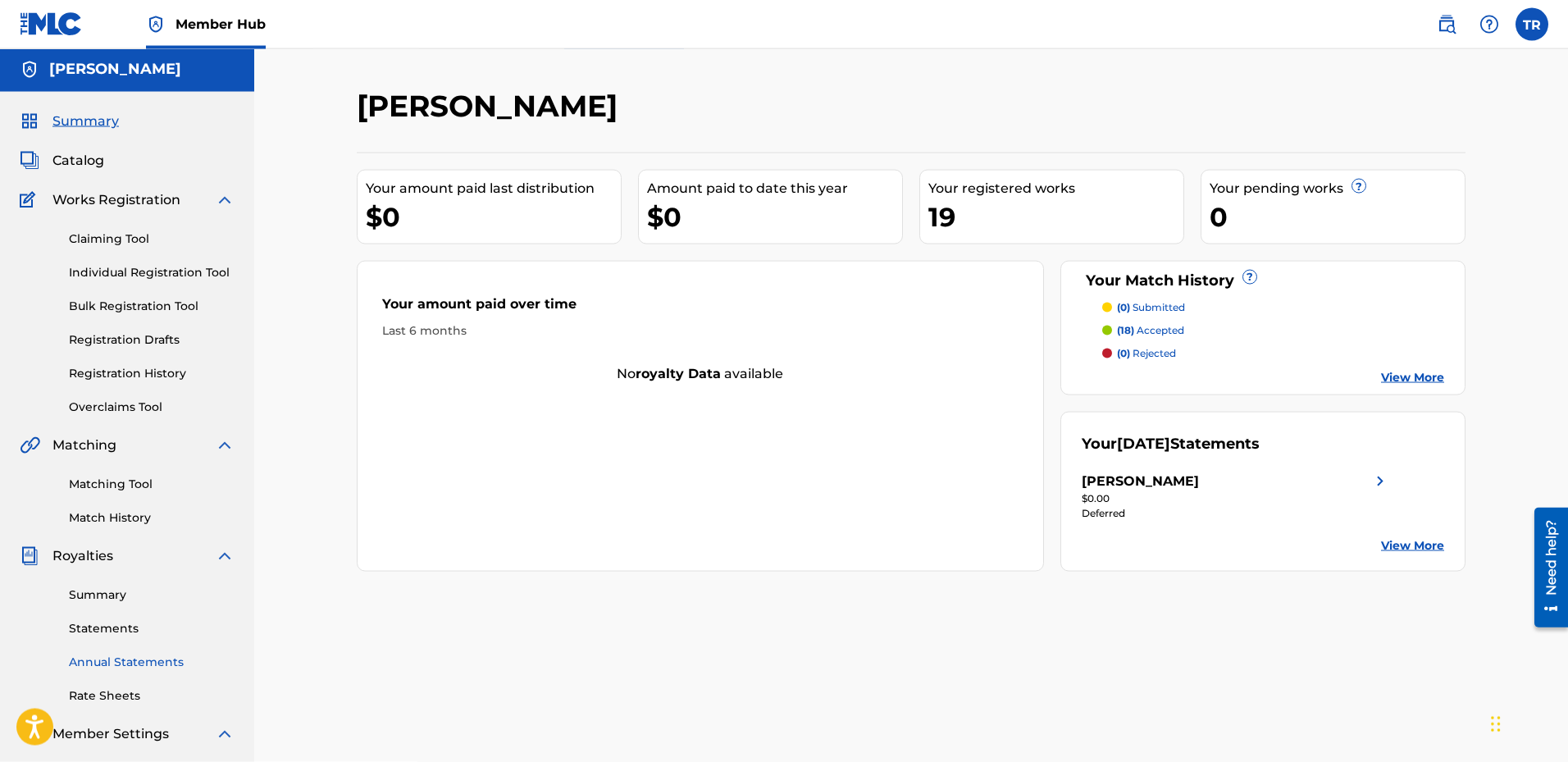
scroll to position [251, 0]
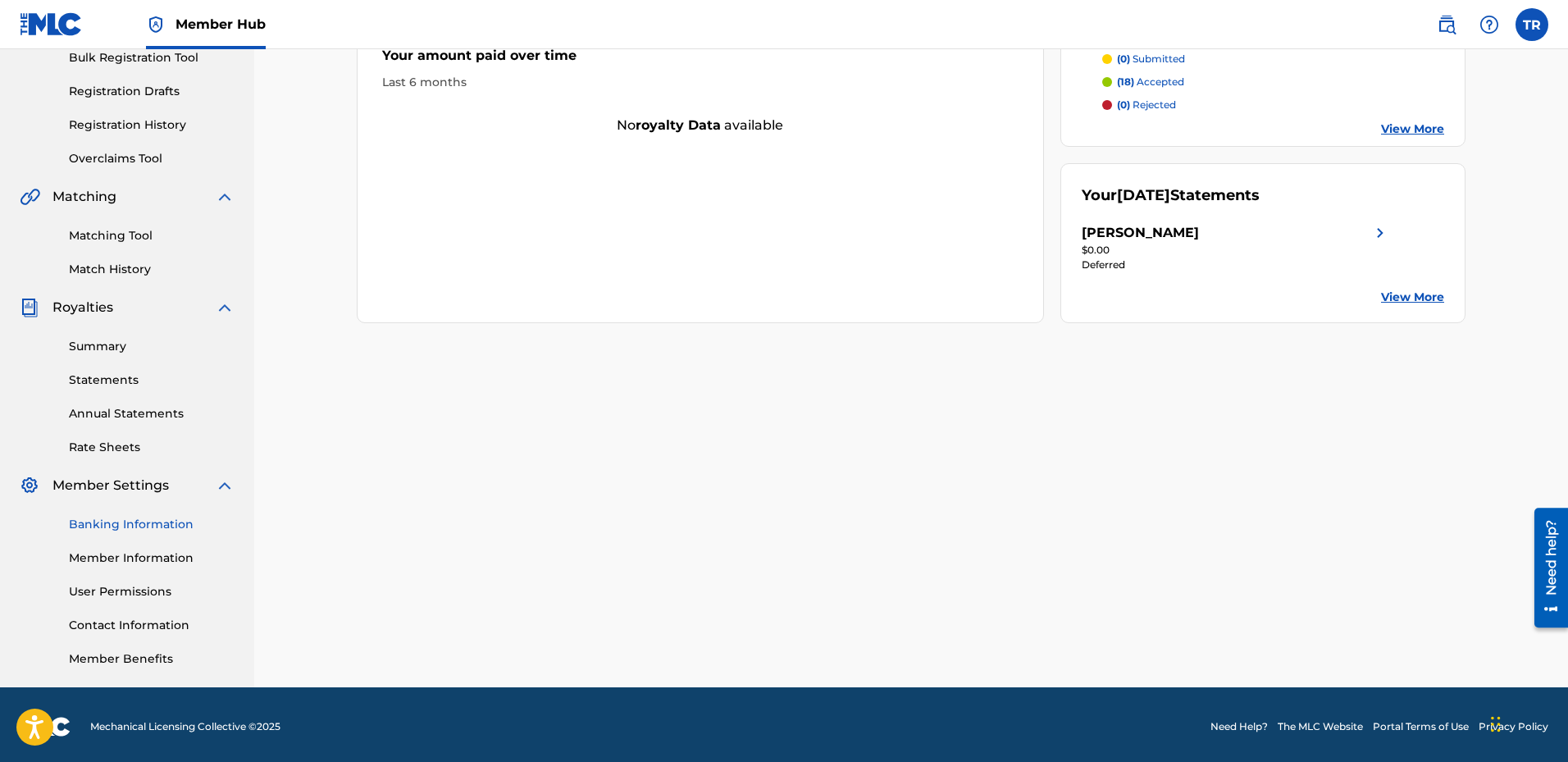
click at [130, 520] on link "Banking Information" at bounding box center [152, 523] width 166 height 17
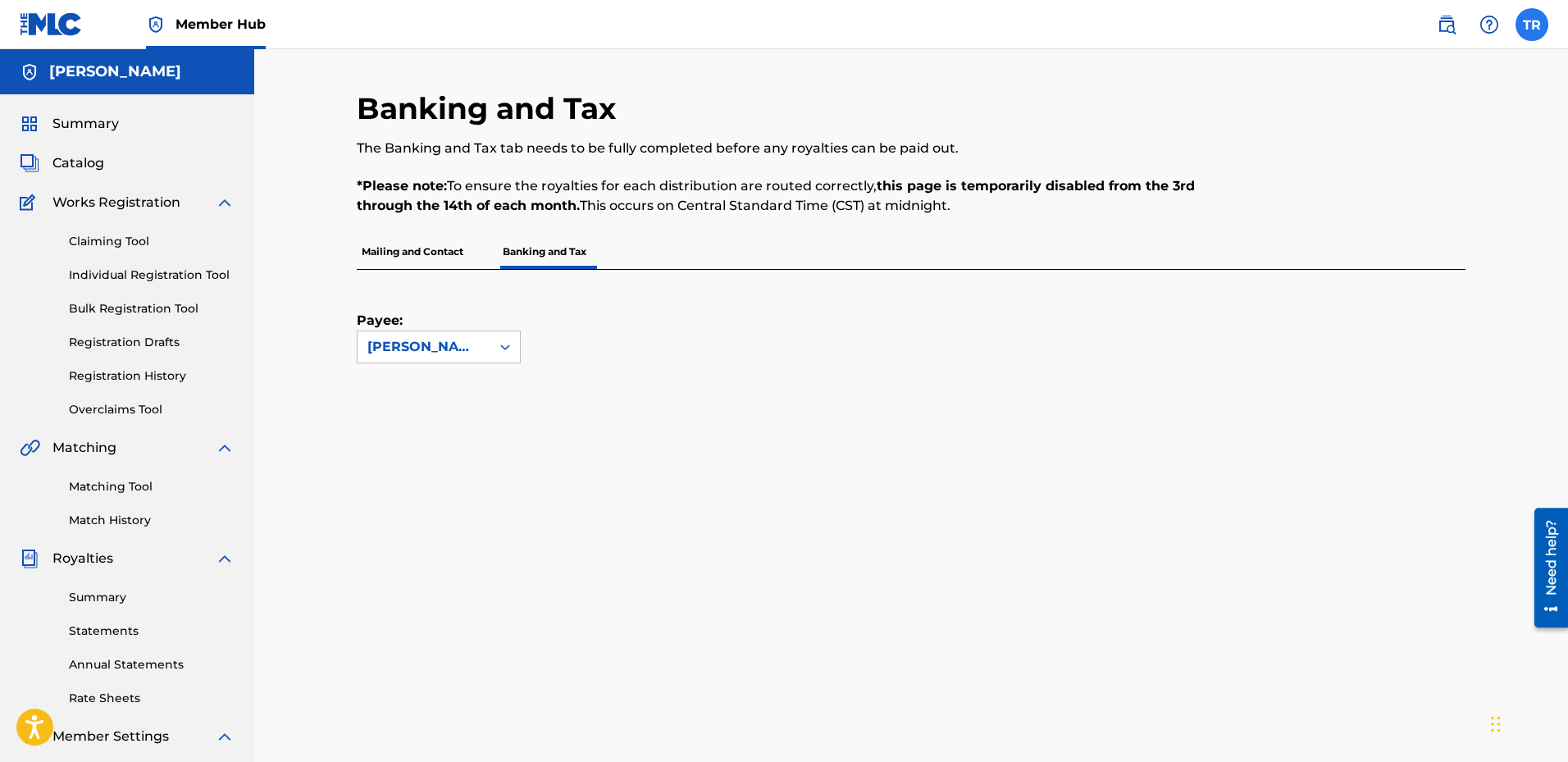
click at [1529, 22] on label at bounding box center [1531, 24] width 33 height 33
click at [1532, 25] on input "TR [PERSON_NAME] [EMAIL_ADDRESS][DOMAIN_NAME] Notification Preferences Profile …" at bounding box center [1532, 25] width 0 height 0
click at [1380, 236] on p "Log out" at bounding box center [1373, 232] width 39 height 15
click at [1532, 25] on input "TR [PERSON_NAME] [EMAIL_ADDRESS][DOMAIN_NAME] Notification Preferences Profile …" at bounding box center [1532, 25] width 0 height 0
